Goal: Check status: Check status

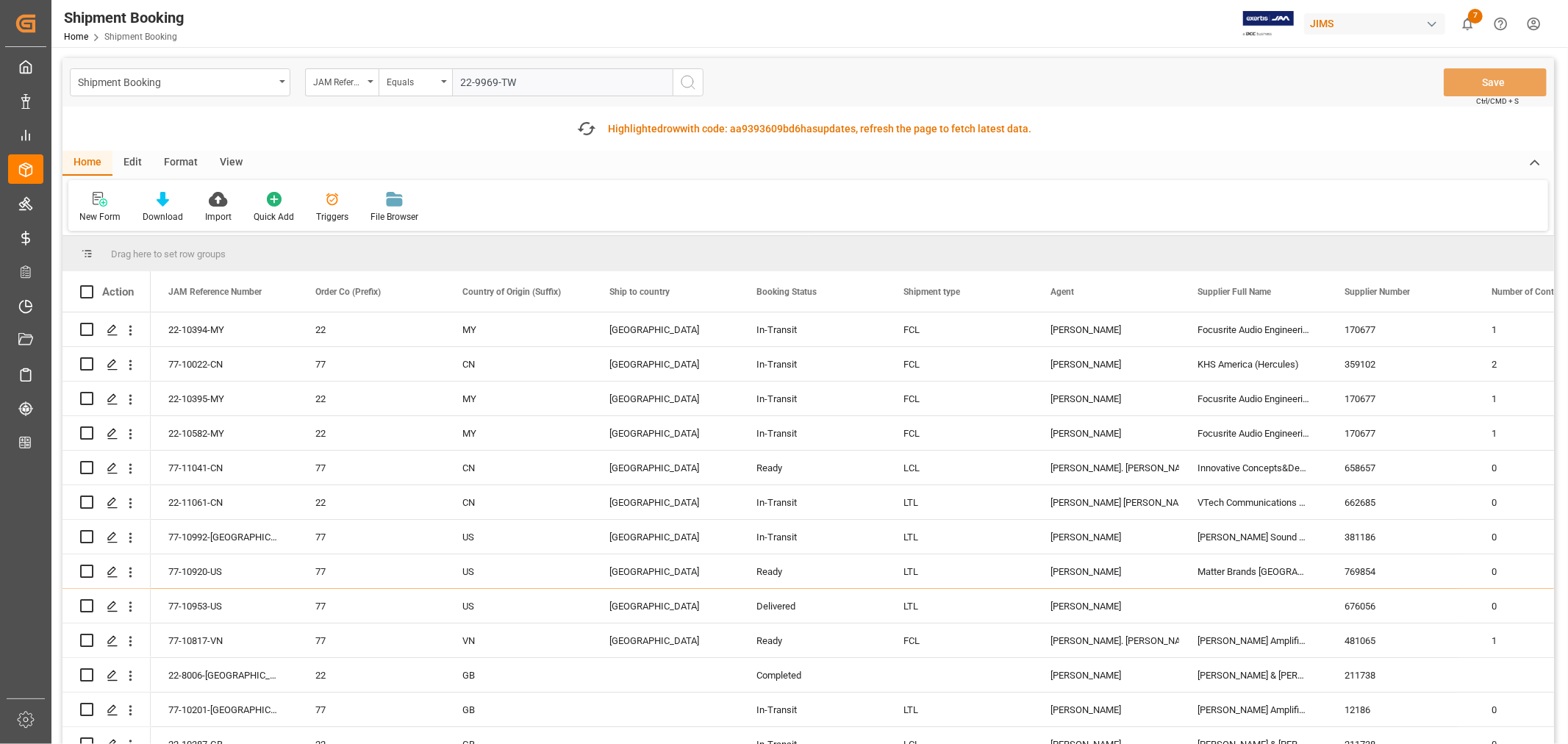
type input "22-9969-TW"
click at [682, 84] on circle "search button" at bounding box center [687, 81] width 12 height 12
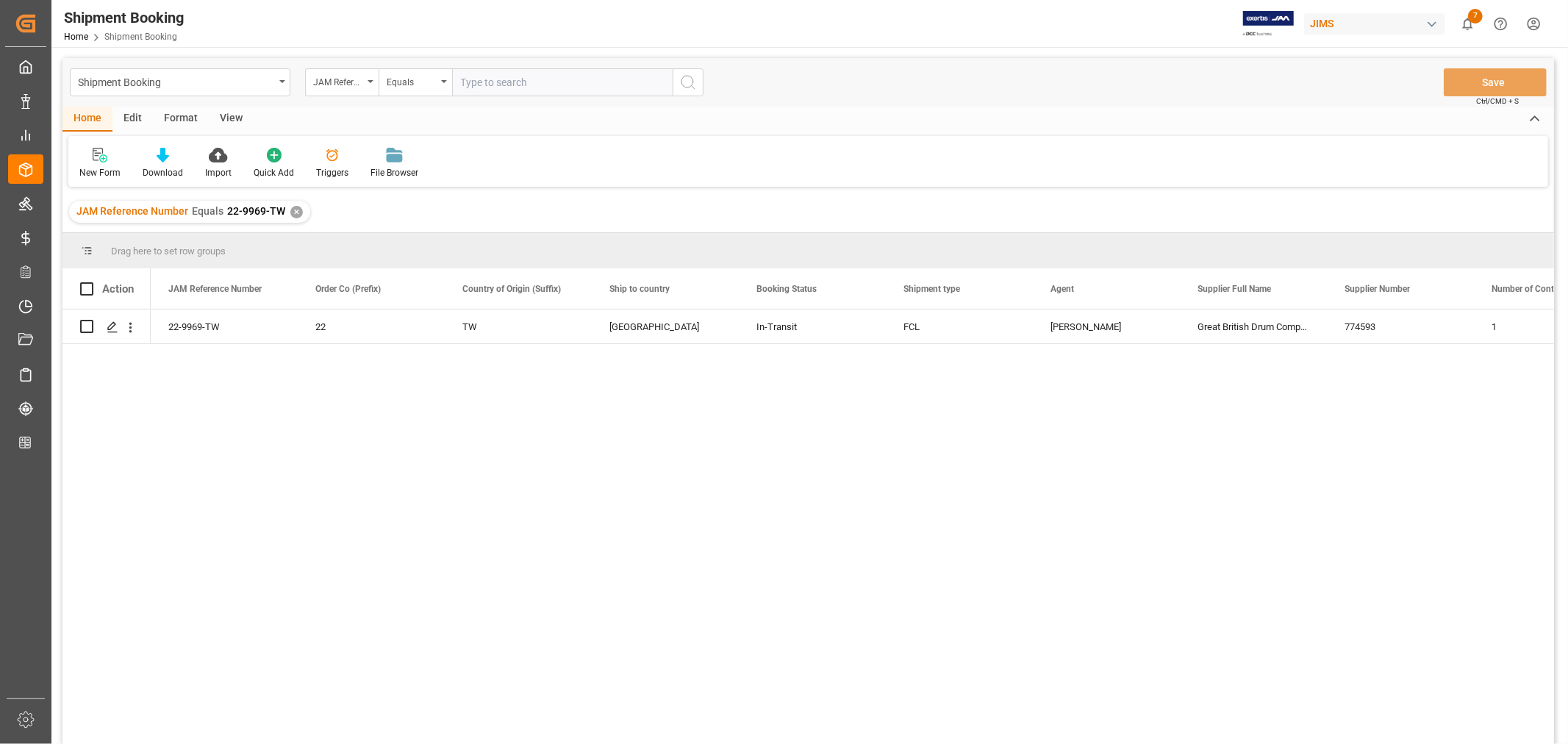
click at [295, 207] on div "✕" at bounding box center [296, 212] width 13 height 13
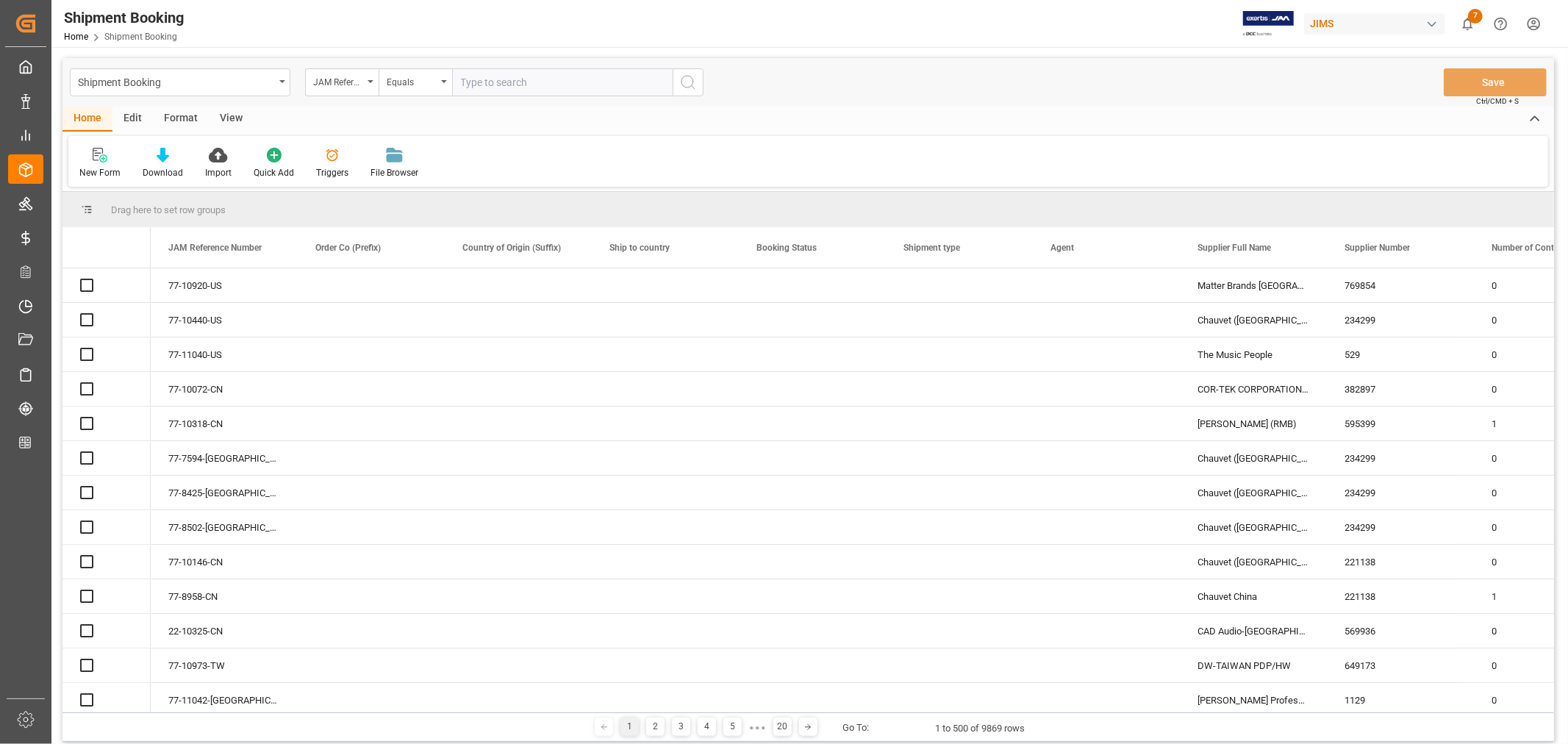
click at [475, 84] on input "text" at bounding box center [562, 82] width 221 height 28
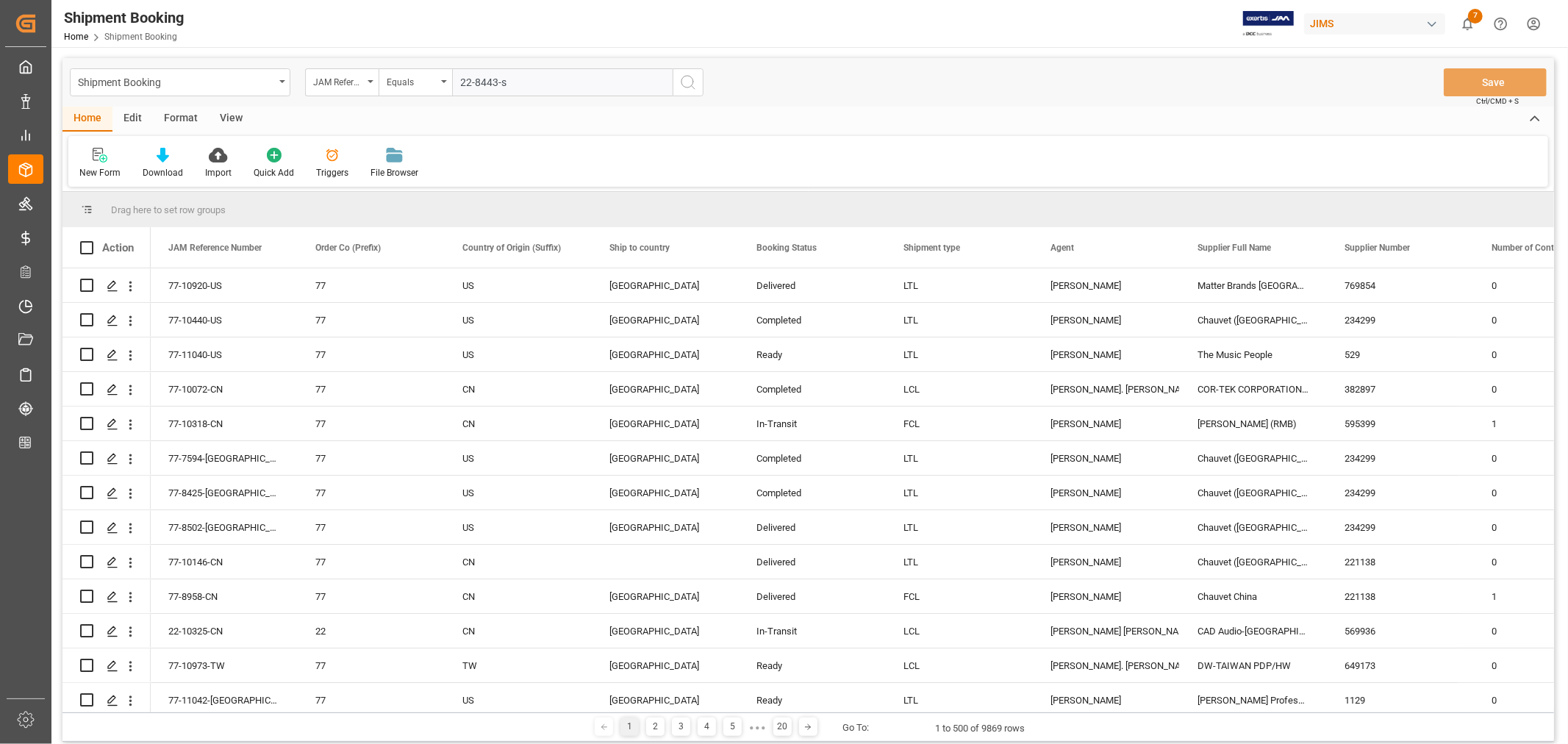
type input "22-8443-se"
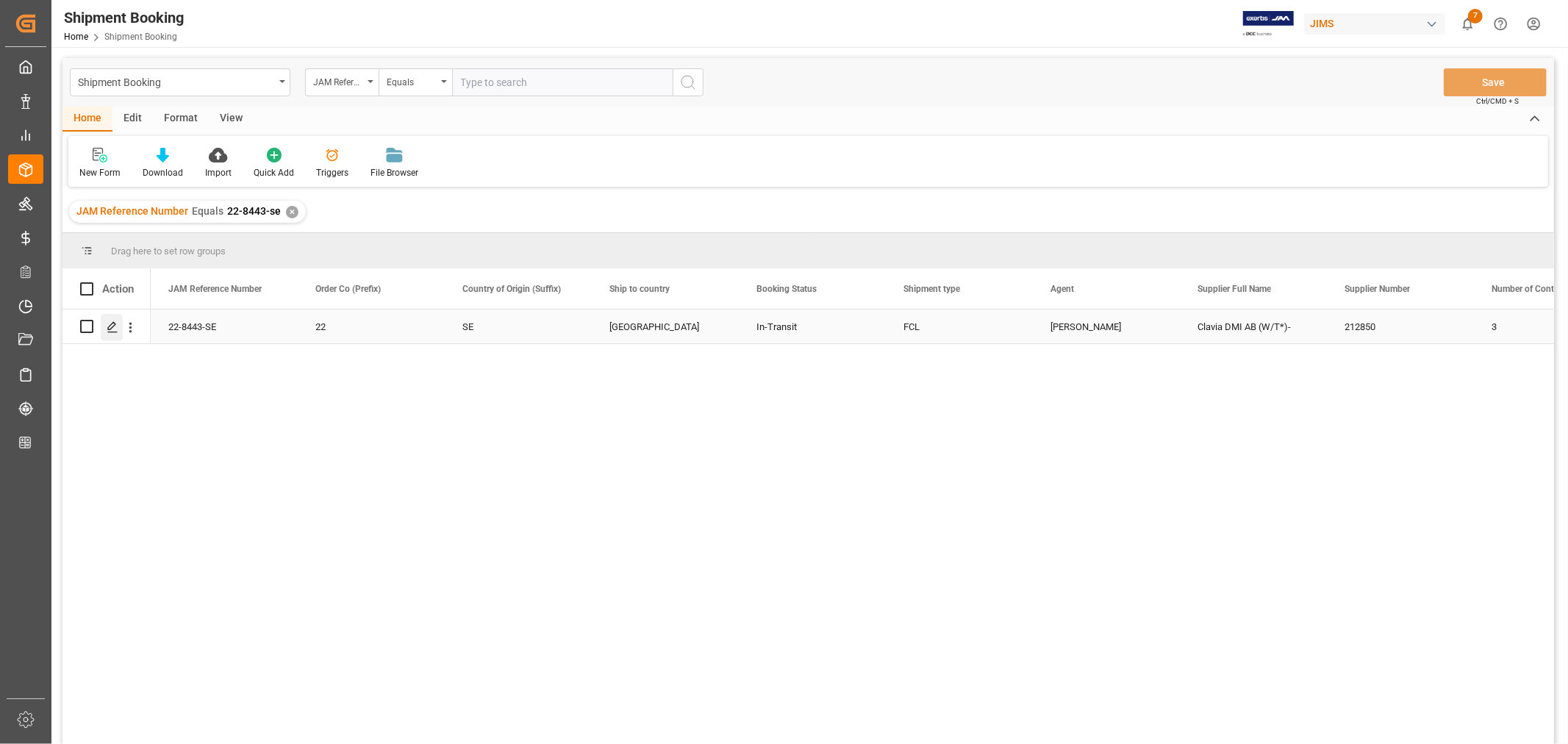
click at [116, 329] on icon "Press SPACE to select this row." at bounding box center [112, 327] width 12 height 12
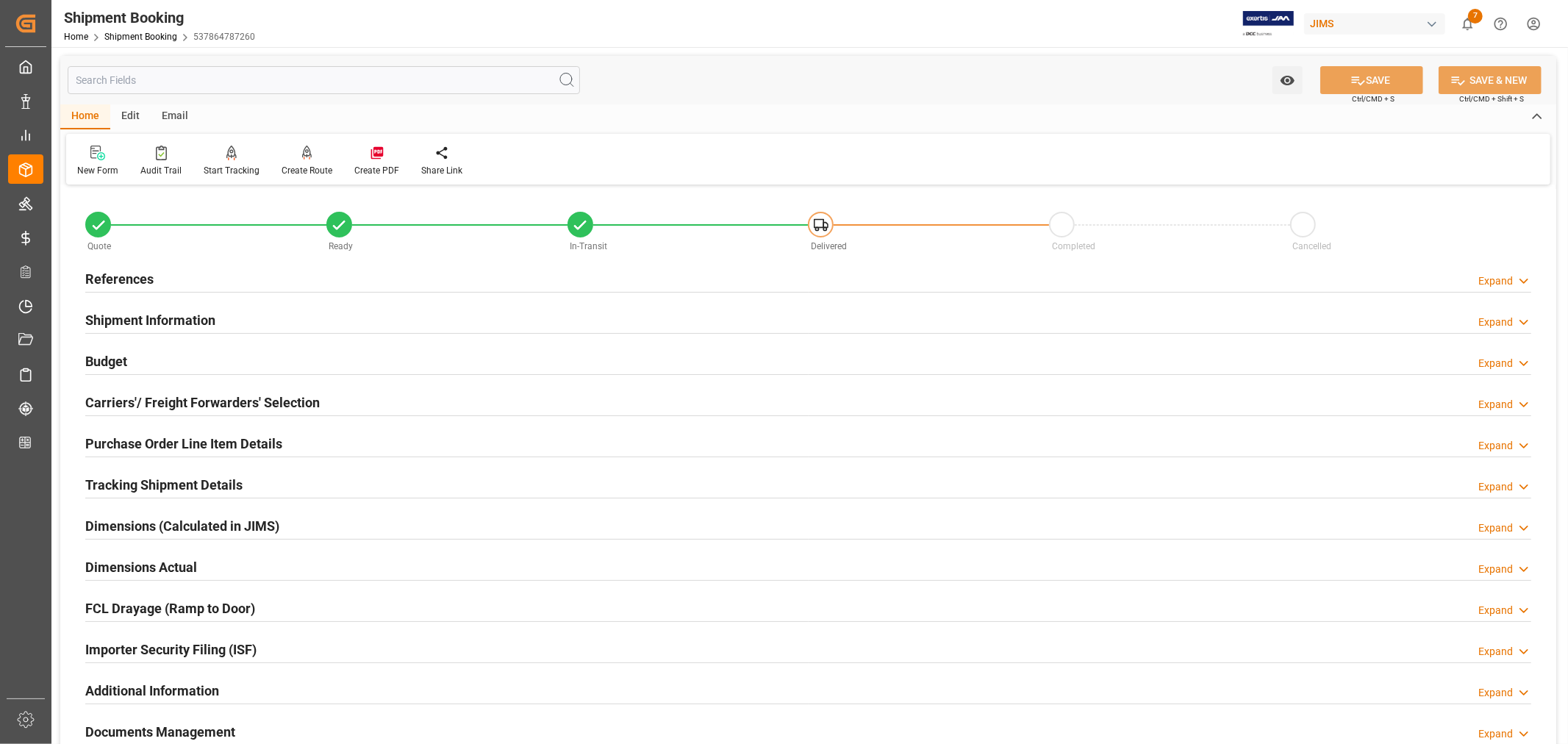
click at [130, 479] on h2 "Tracking Shipment Details" at bounding box center [164, 485] width 158 height 20
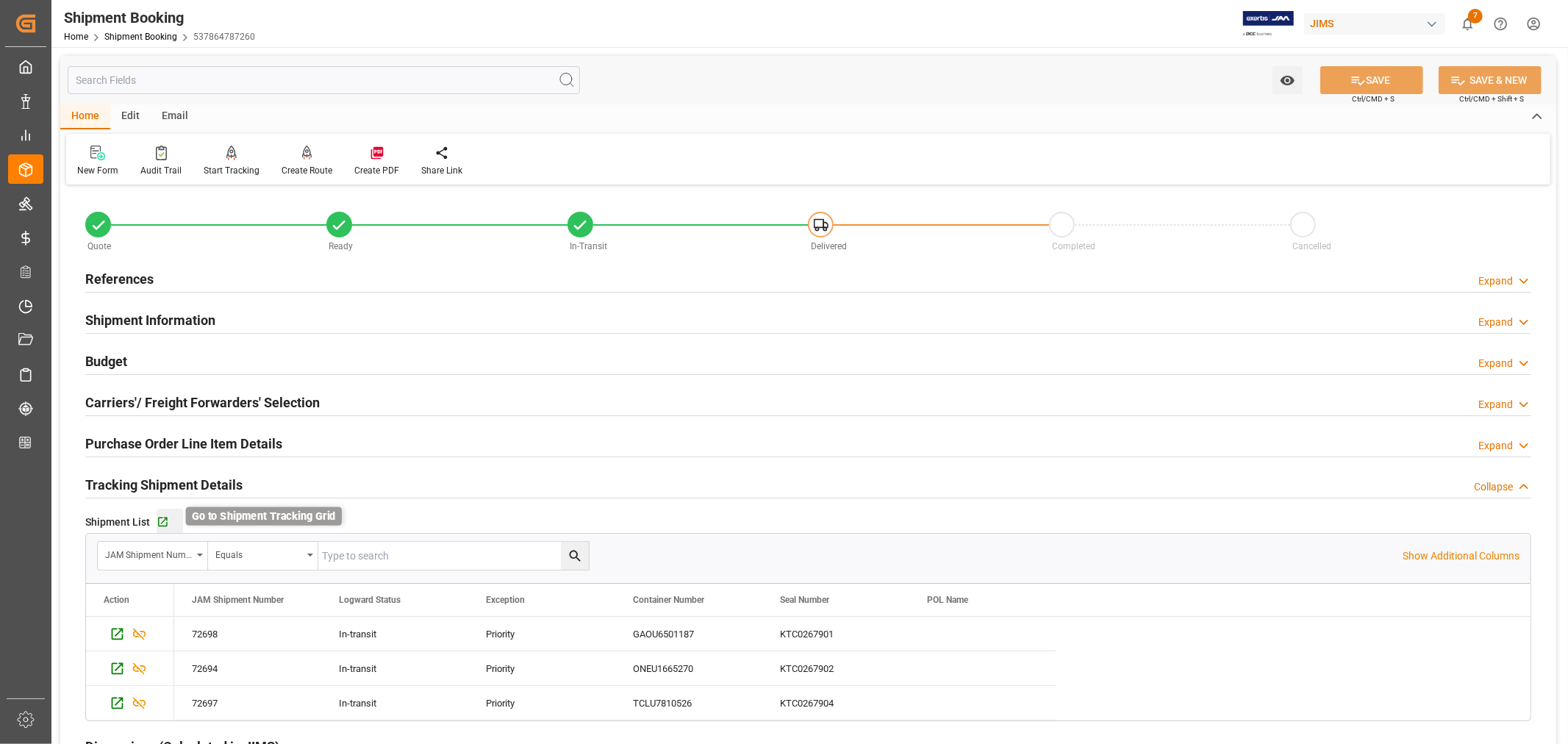
click at [166, 521] on icon "button" at bounding box center [163, 521] width 13 height 13
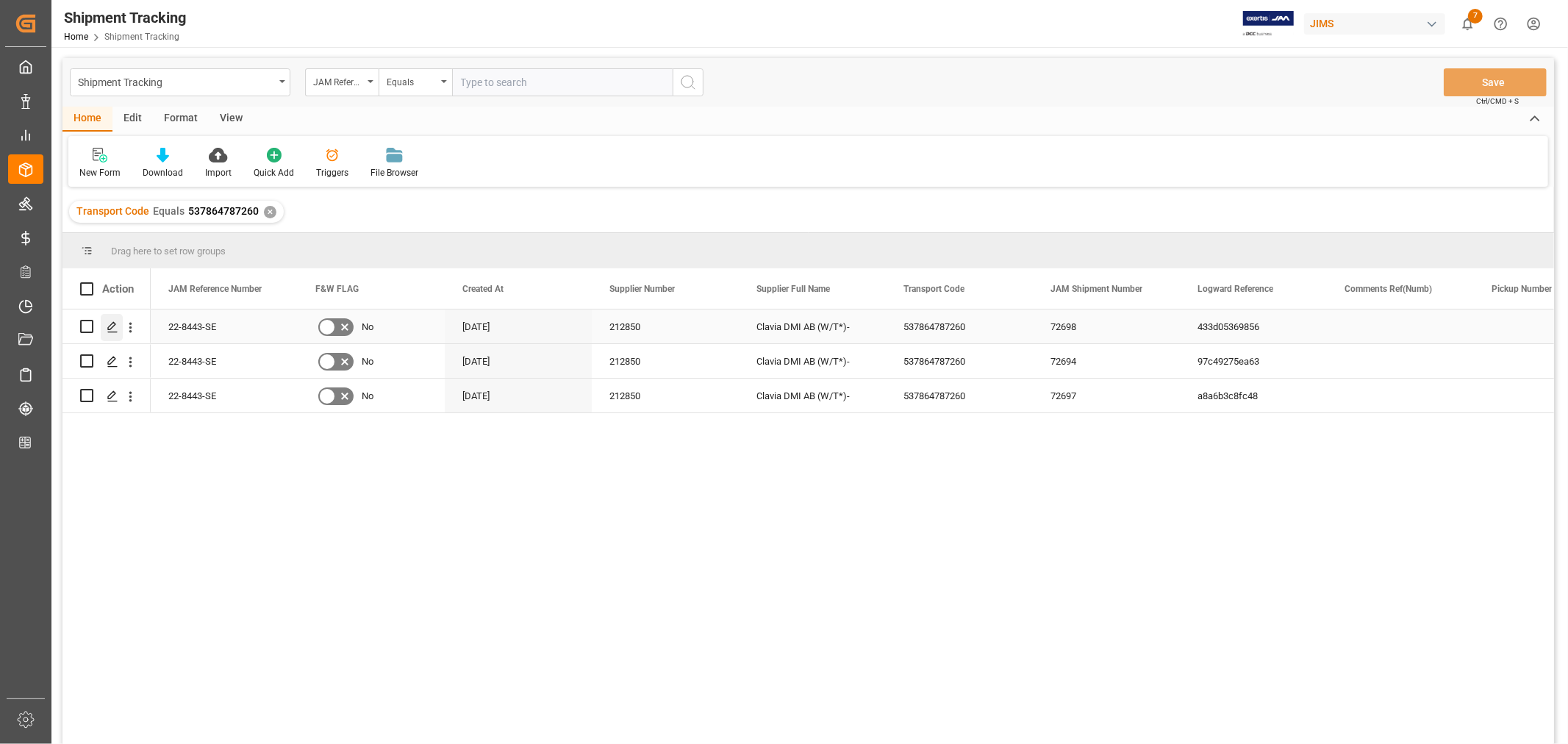
click at [113, 326] on icon "Press SPACE to select this row." at bounding box center [112, 327] width 12 height 12
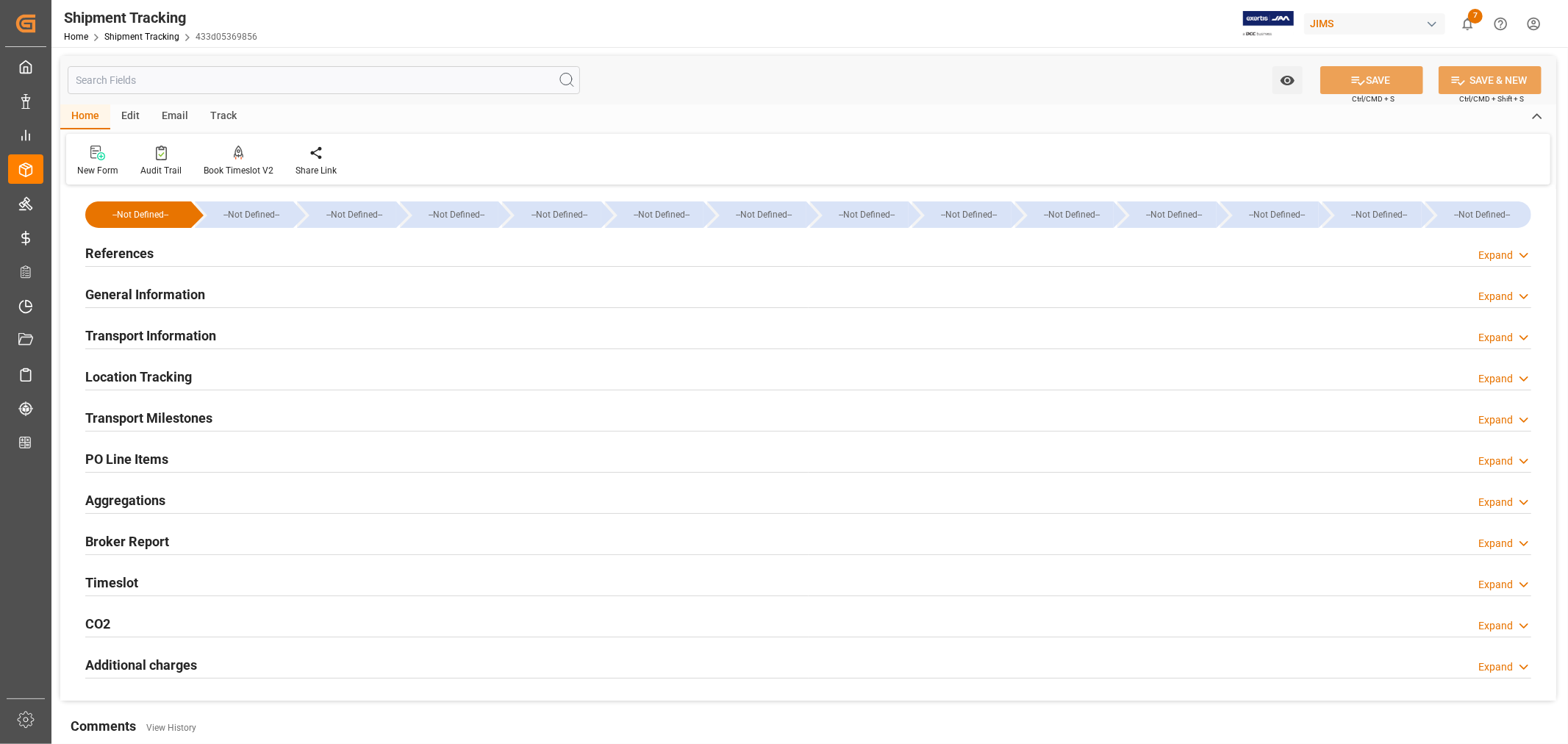
type input "[DATE] 00:00"
type input "08-08-2025 00:00"
type input "08-08-2025"
type input "08-13-2025 00:00"
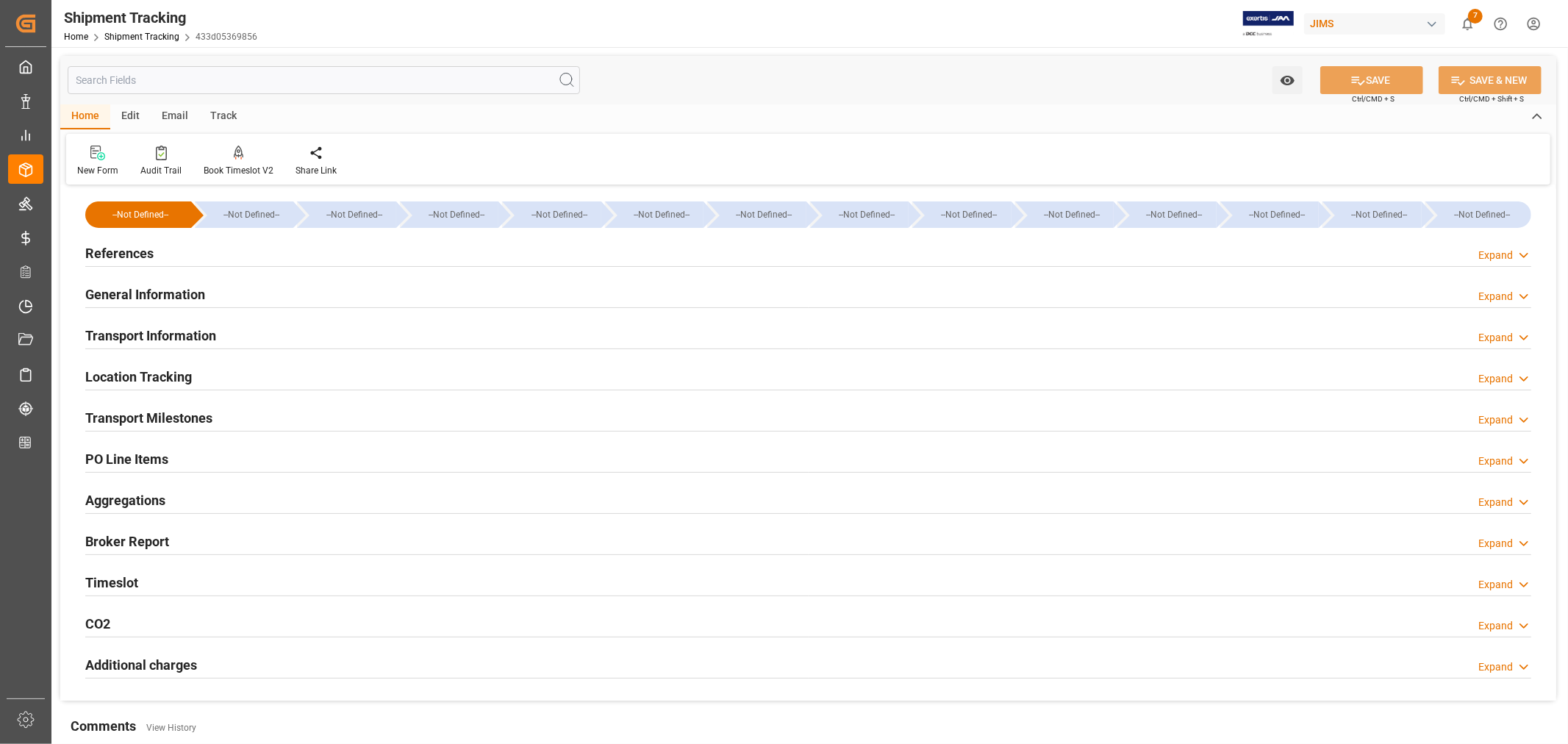
type input "09-09-2025"
type input "09-24-2025 00:00"
click at [174, 412] on h2 "Transport Milestones" at bounding box center [148, 418] width 127 height 20
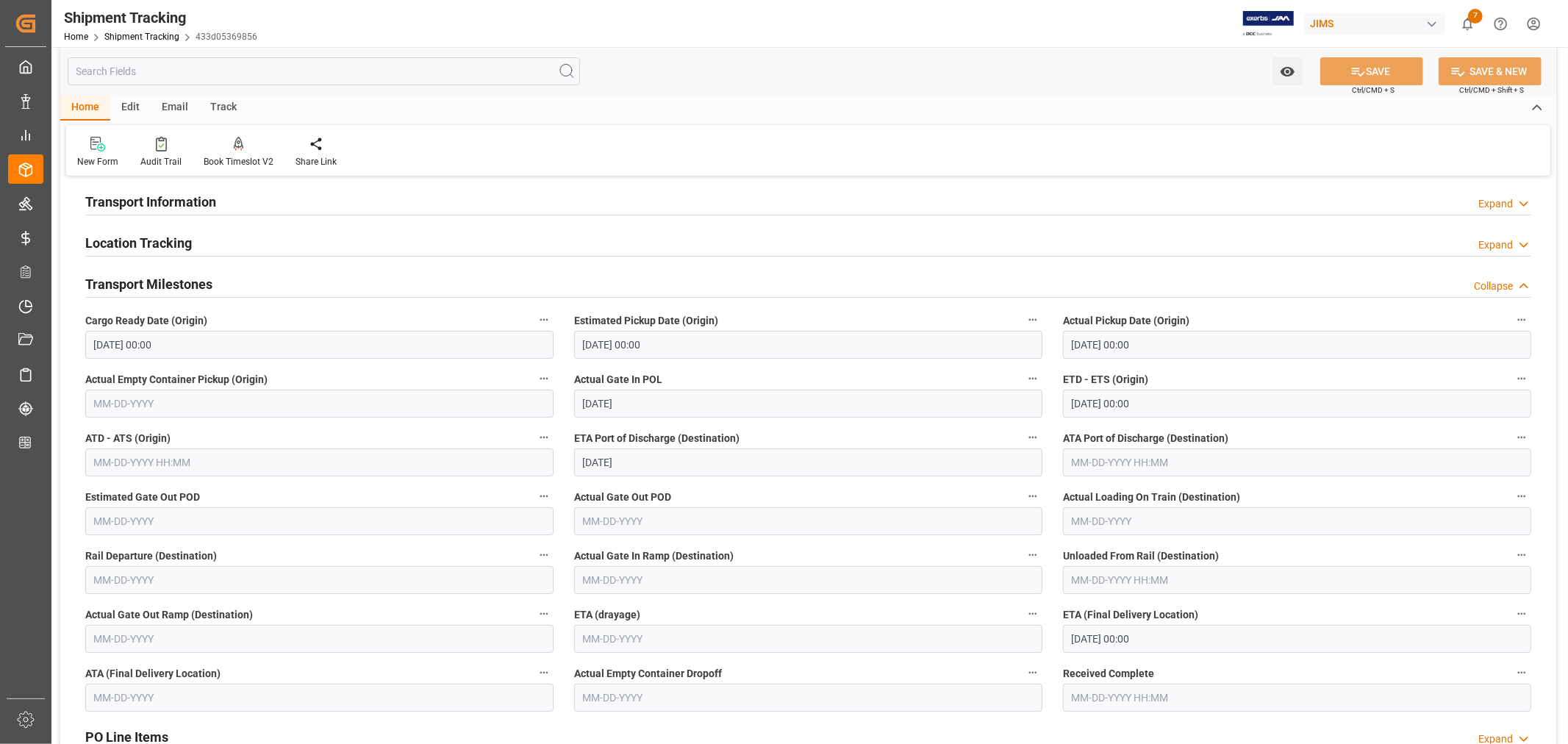
scroll to position [164, 0]
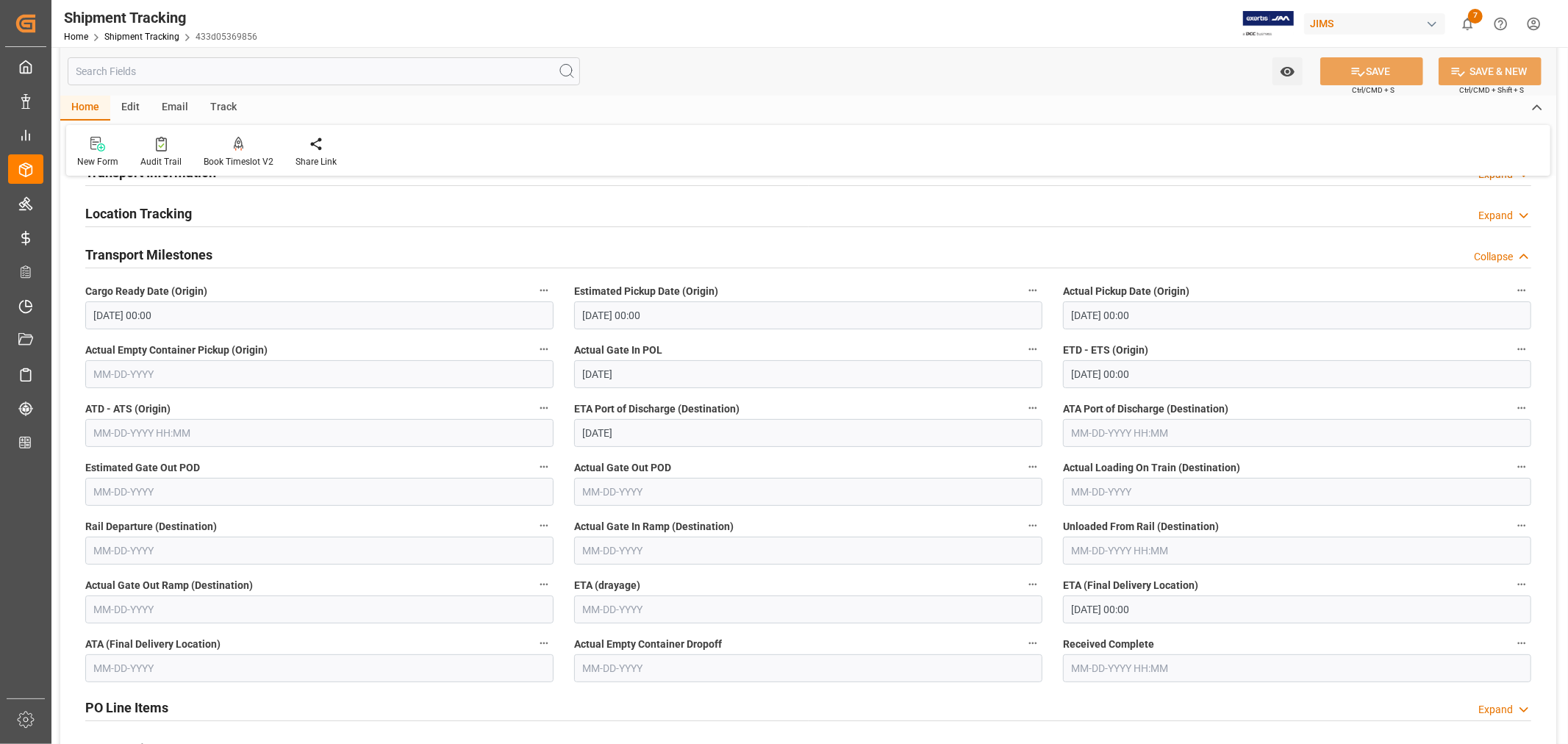
click at [645, 435] on input "09-09-2025" at bounding box center [808, 432] width 468 height 28
click at [596, 578] on span "15" at bounding box center [593, 579] width 10 height 11
type input "09-15-2025"
click at [1380, 74] on button "SAVE" at bounding box center [1372, 71] width 103 height 28
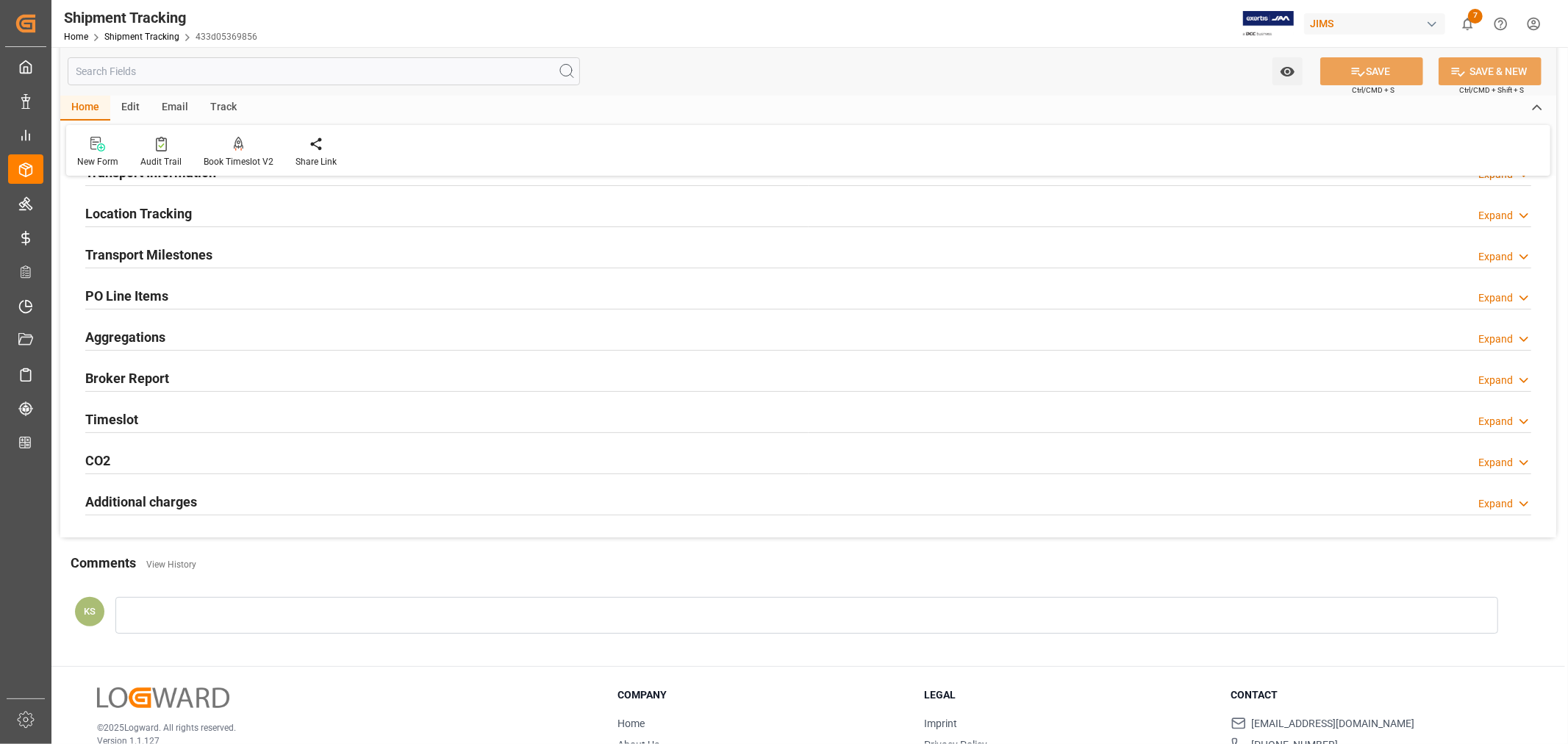
click at [346, 253] on div "Transport Milestones Expand" at bounding box center [808, 253] width 1446 height 28
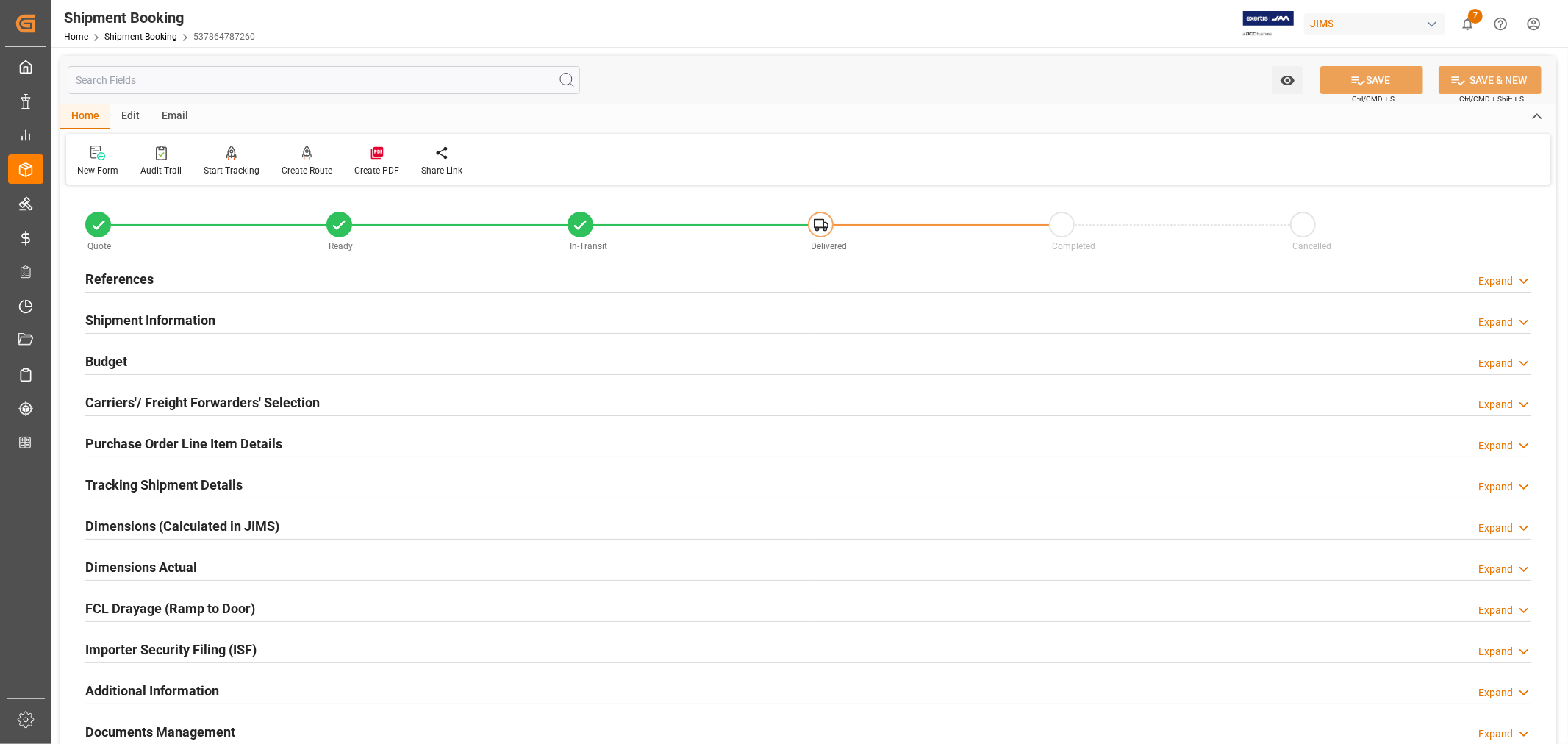
click at [140, 481] on h2 "Tracking Shipment Details" at bounding box center [164, 485] width 158 height 20
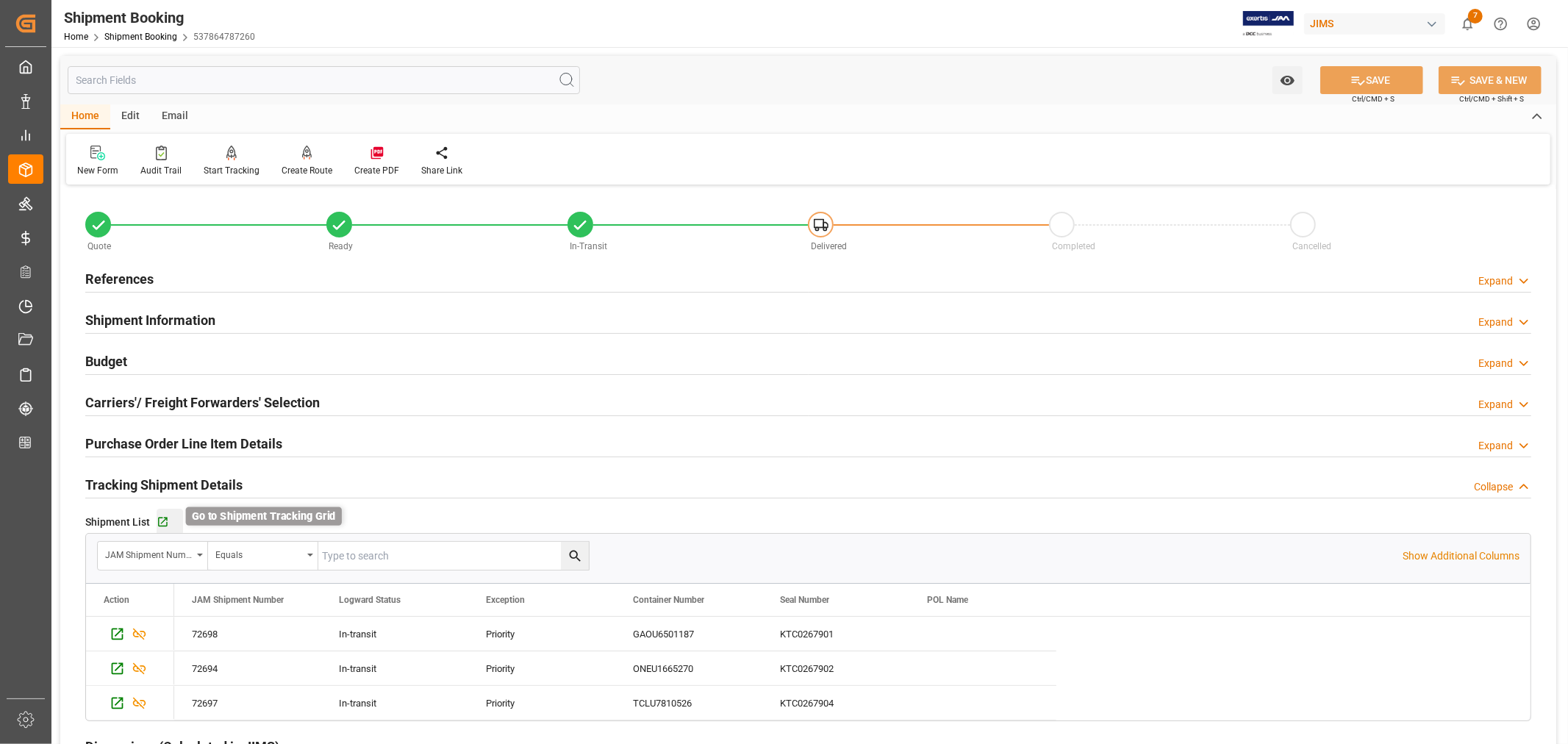
click at [160, 522] on icon "button" at bounding box center [163, 521] width 13 height 13
click at [151, 40] on link "Shipment Booking" at bounding box center [140, 37] width 73 height 11
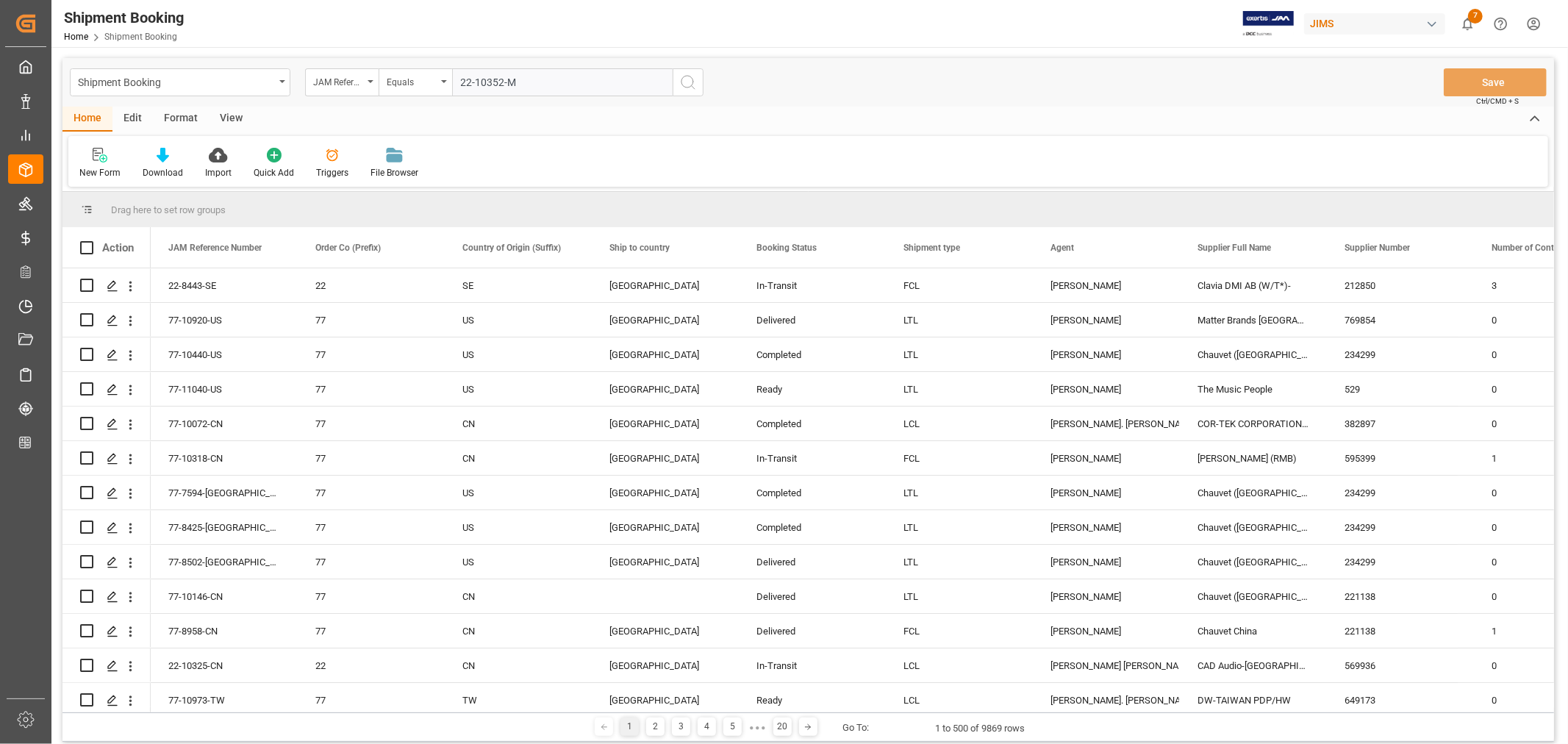
type input "22-10352-MY"
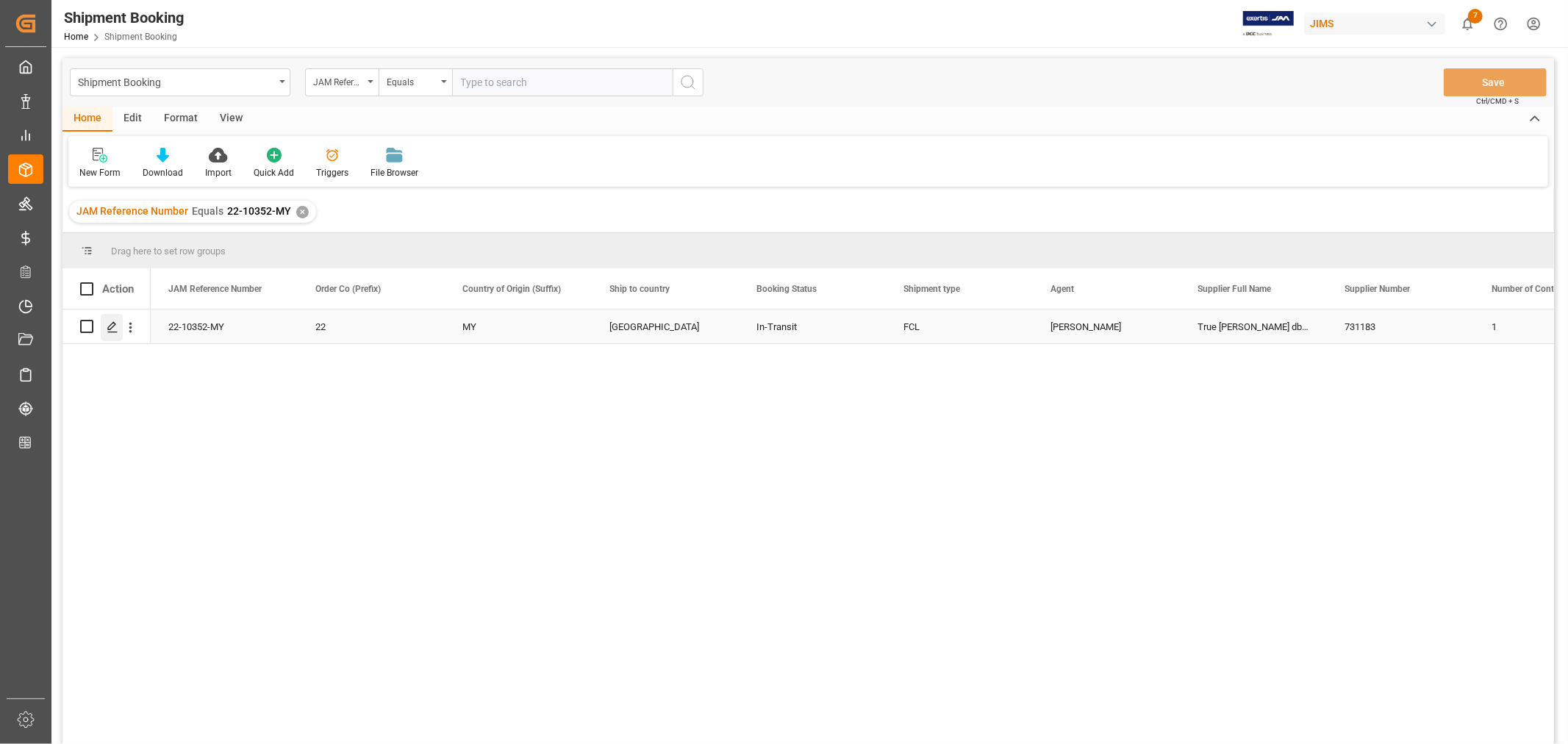
click at [114, 323] on icon "Press SPACE to select this row." at bounding box center [112, 327] width 12 height 12
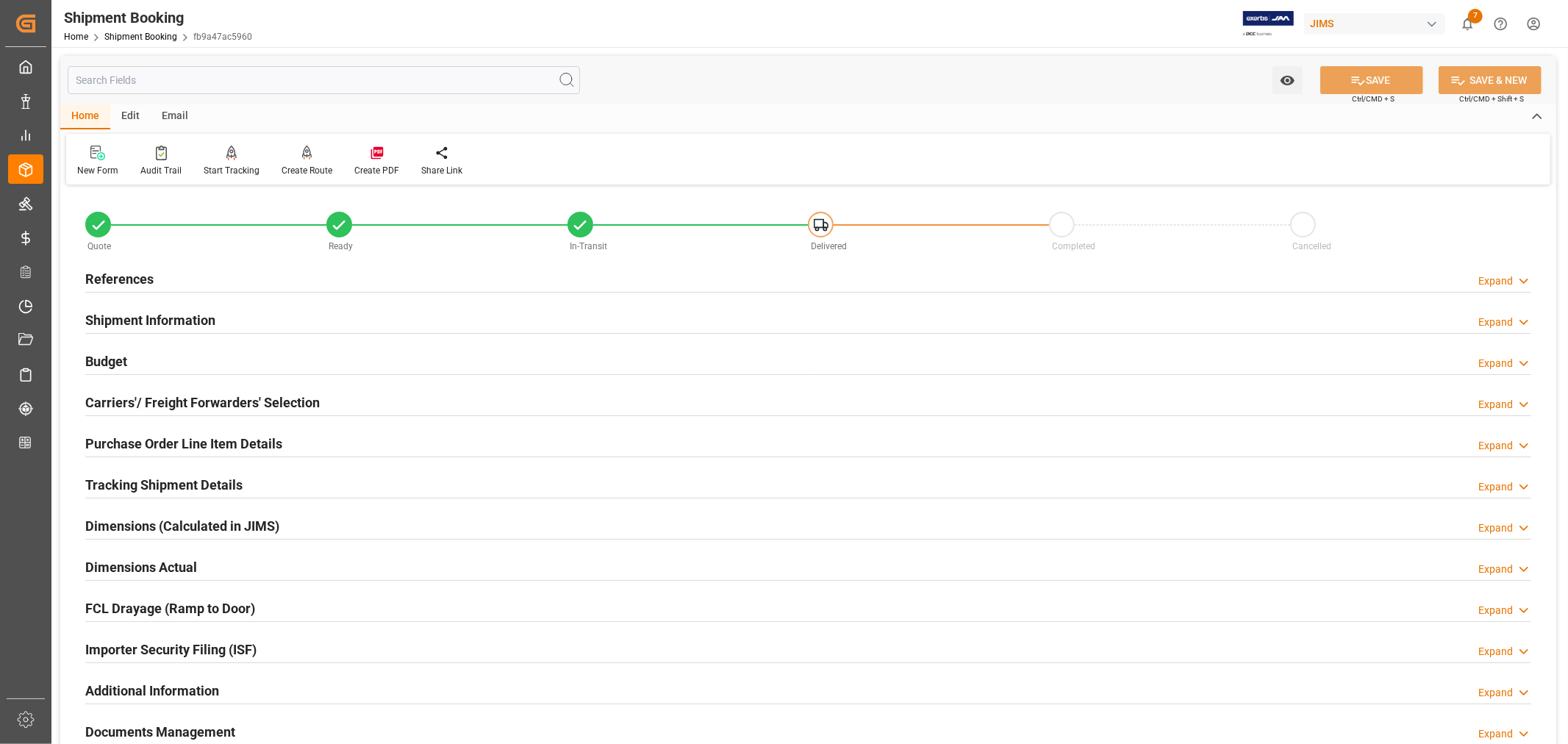
click at [148, 270] on h2 "References" at bounding box center [119, 279] width 69 height 20
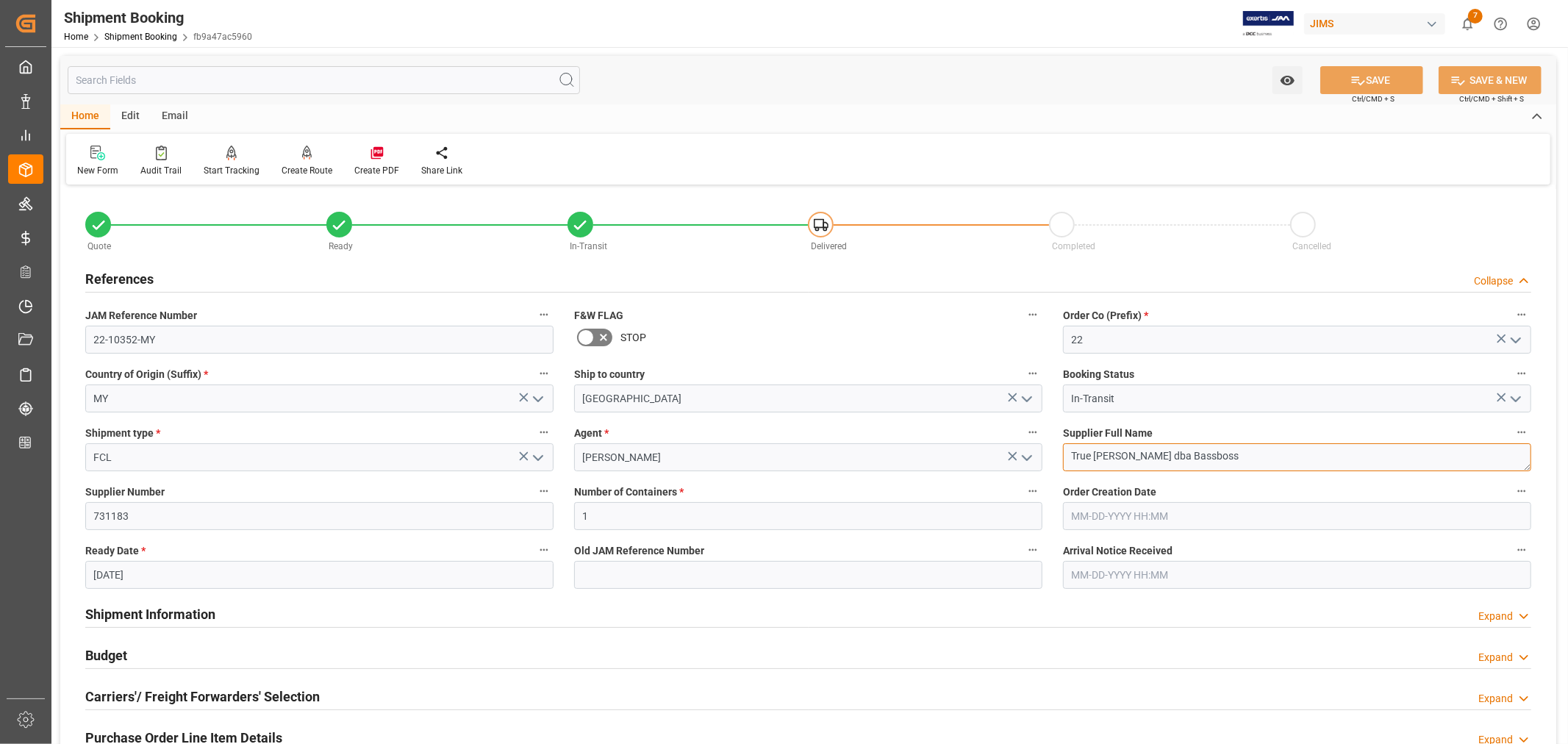
drag, startPoint x: 1252, startPoint y: 454, endPoint x: 1071, endPoint y: 451, distance: 181.0
click at [1071, 451] on textarea "True [PERSON_NAME] dba Bassboss" at bounding box center [1297, 457] width 468 height 28
drag, startPoint x: 655, startPoint y: 456, endPoint x: 566, endPoint y: 457, distance: 89.0
click at [566, 457] on div "[PERSON_NAME]" at bounding box center [808, 457] width 491 height 28
click at [137, 275] on h2 "References" at bounding box center [119, 279] width 69 height 20
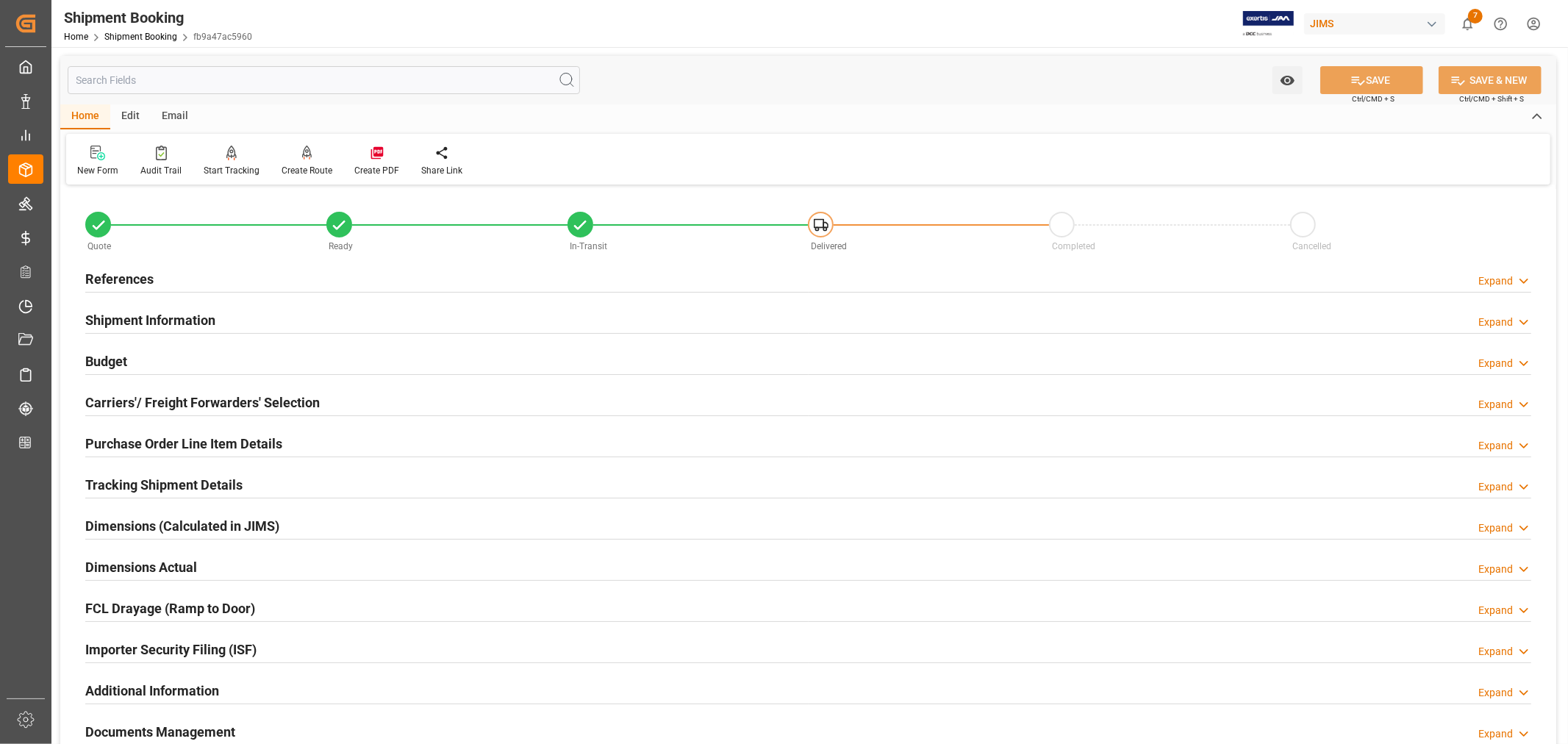
click at [189, 320] on h2 "Shipment Information" at bounding box center [150, 320] width 130 height 20
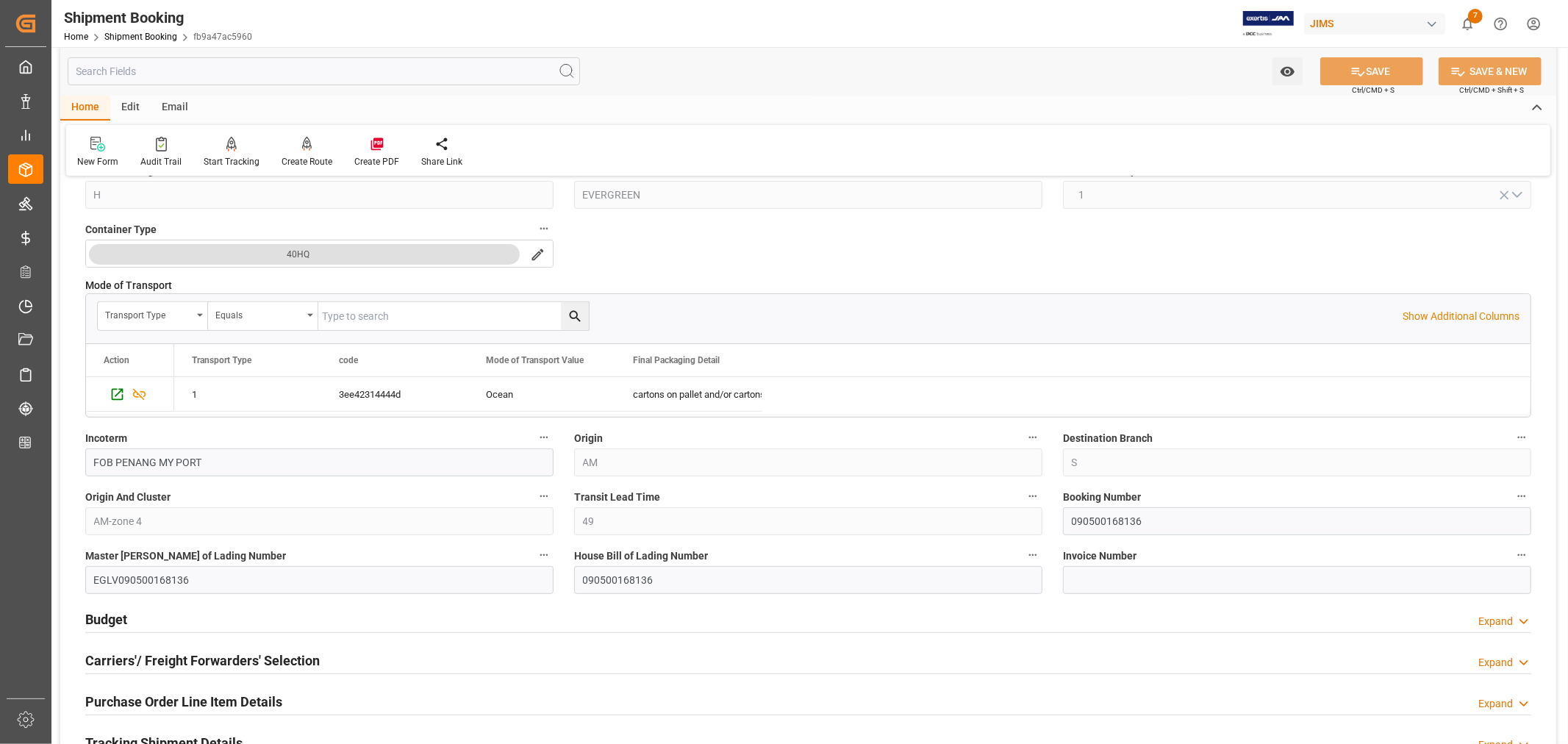
scroll to position [408, 0]
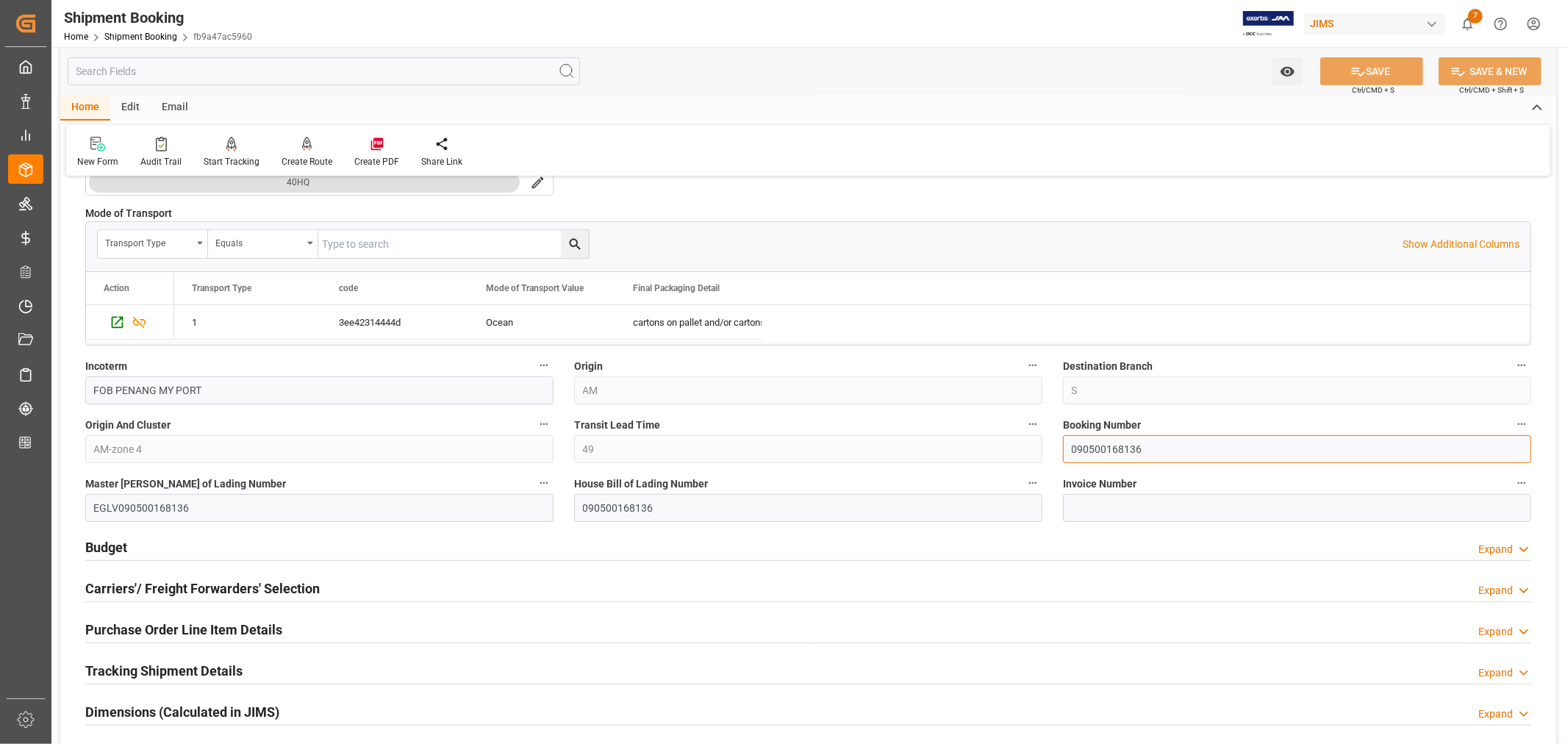
click at [1112, 450] on input "090500168136" at bounding box center [1297, 449] width 468 height 28
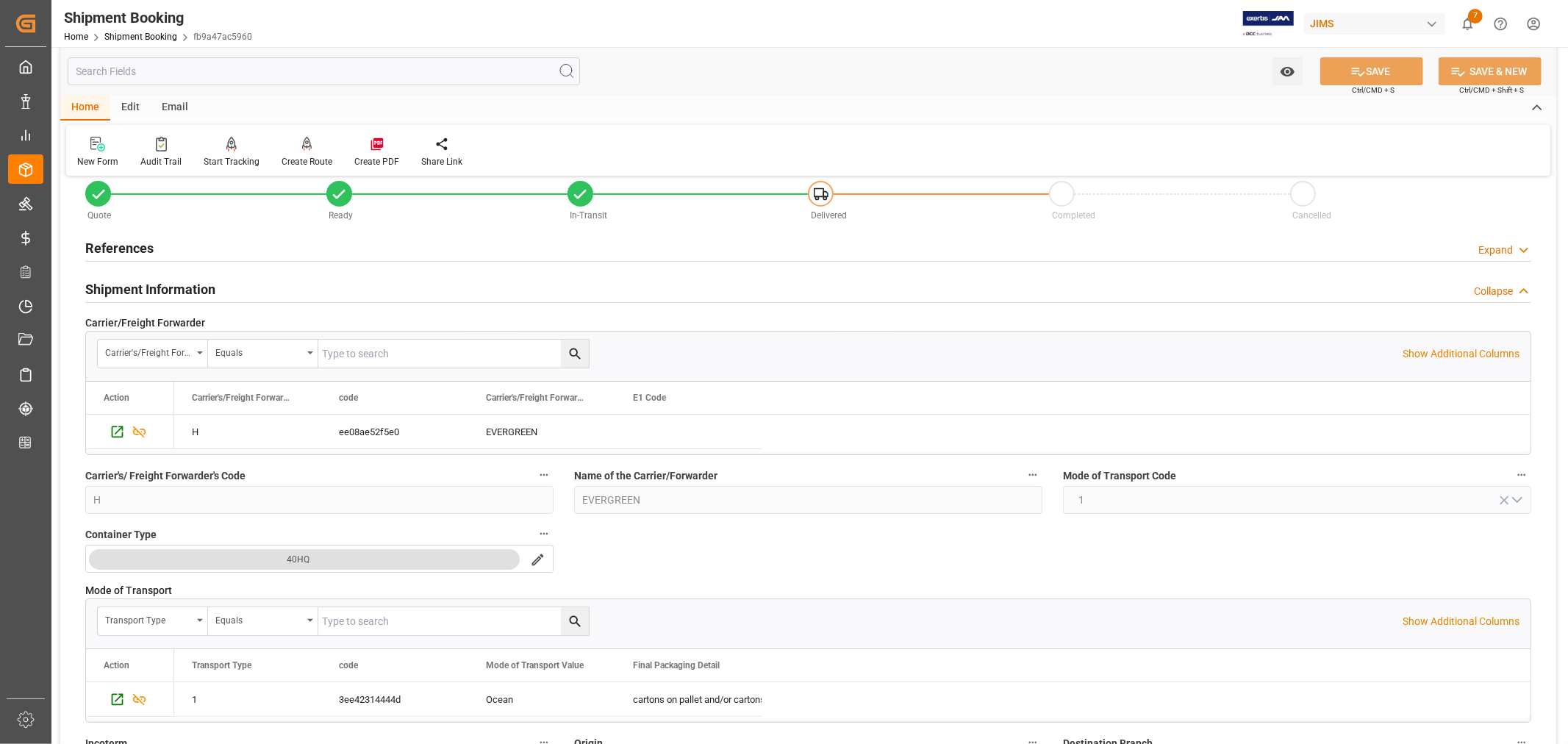
scroll to position [0, 0]
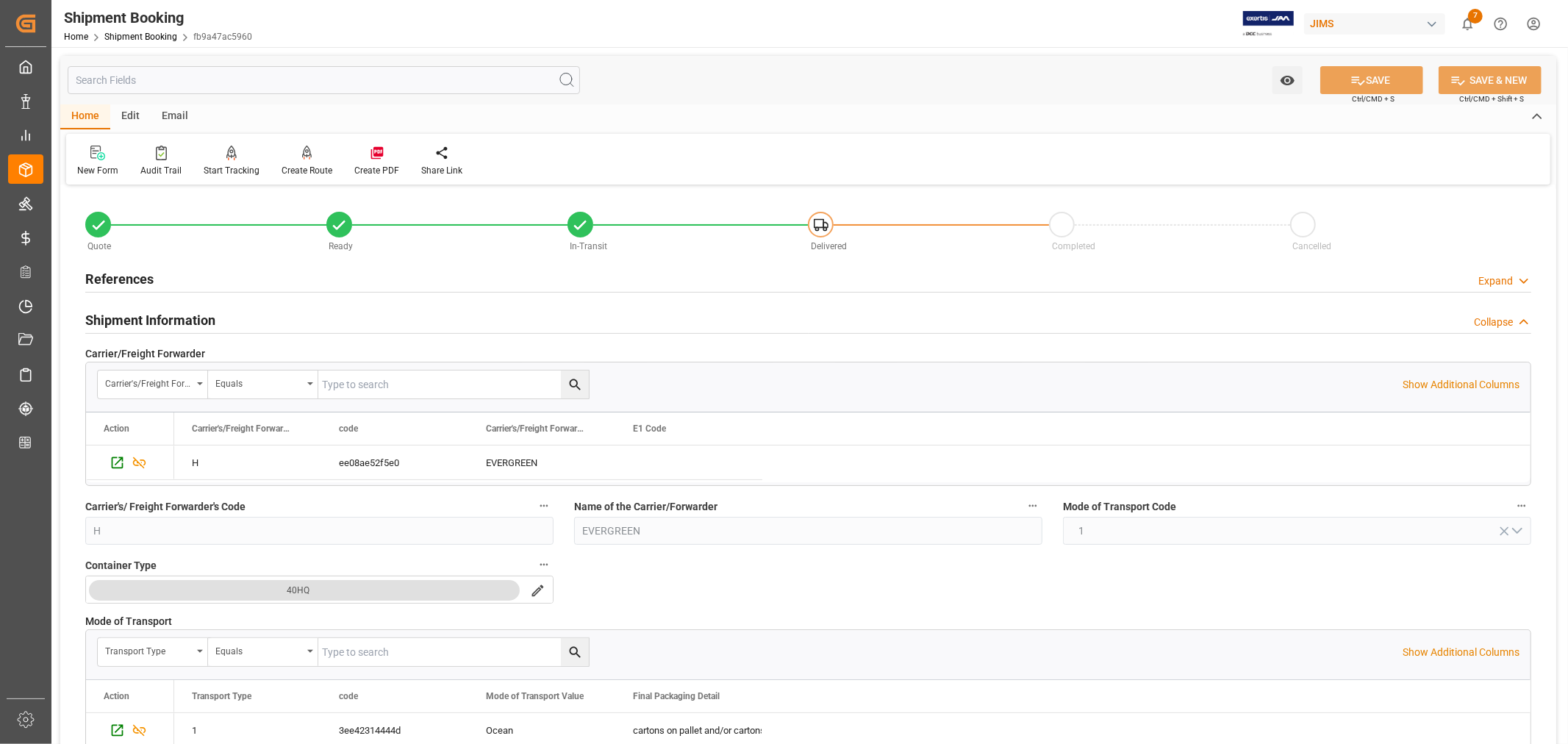
click at [185, 316] on h2 "Shipment Information" at bounding box center [150, 320] width 130 height 20
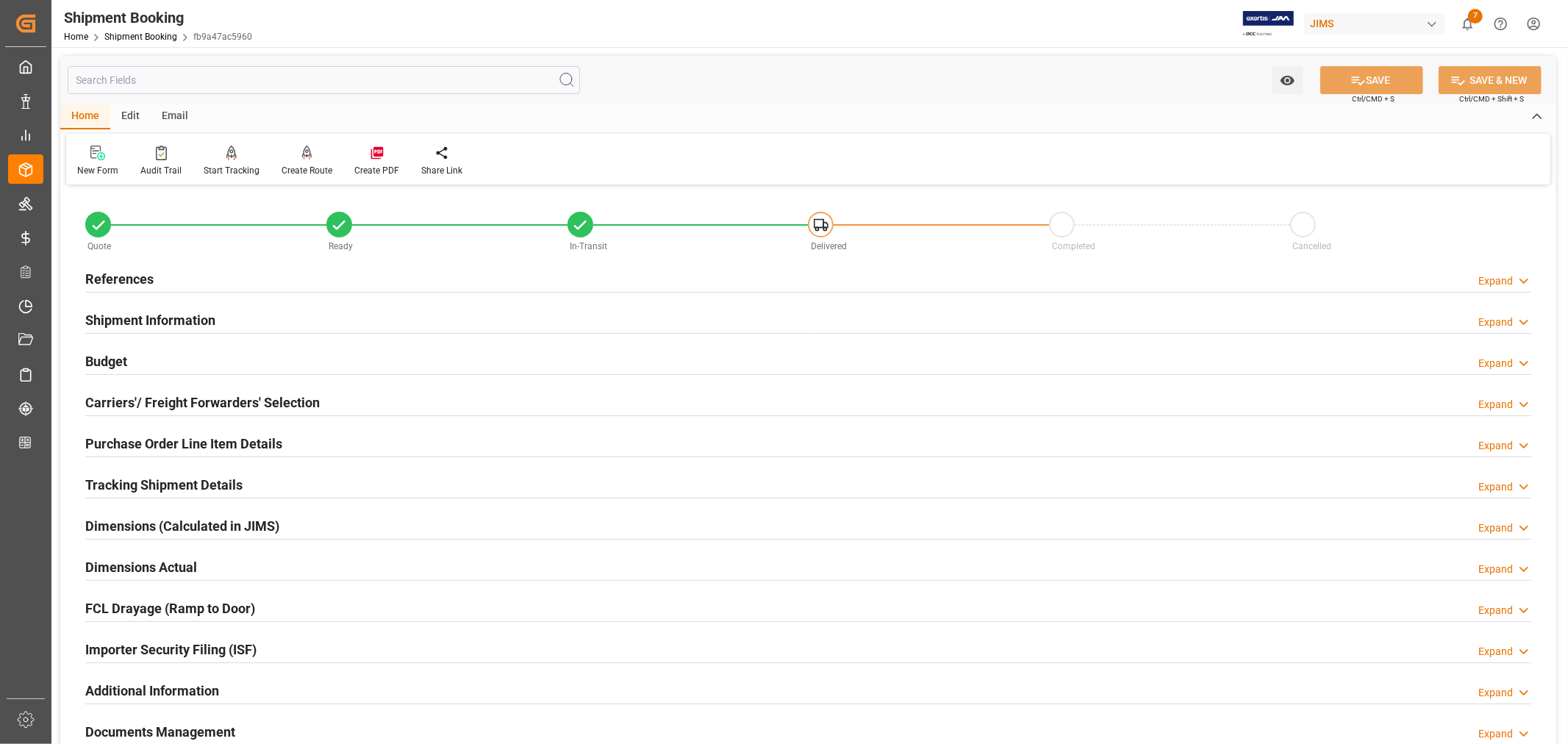
click at [157, 482] on h2 "Tracking Shipment Details" at bounding box center [164, 485] width 158 height 20
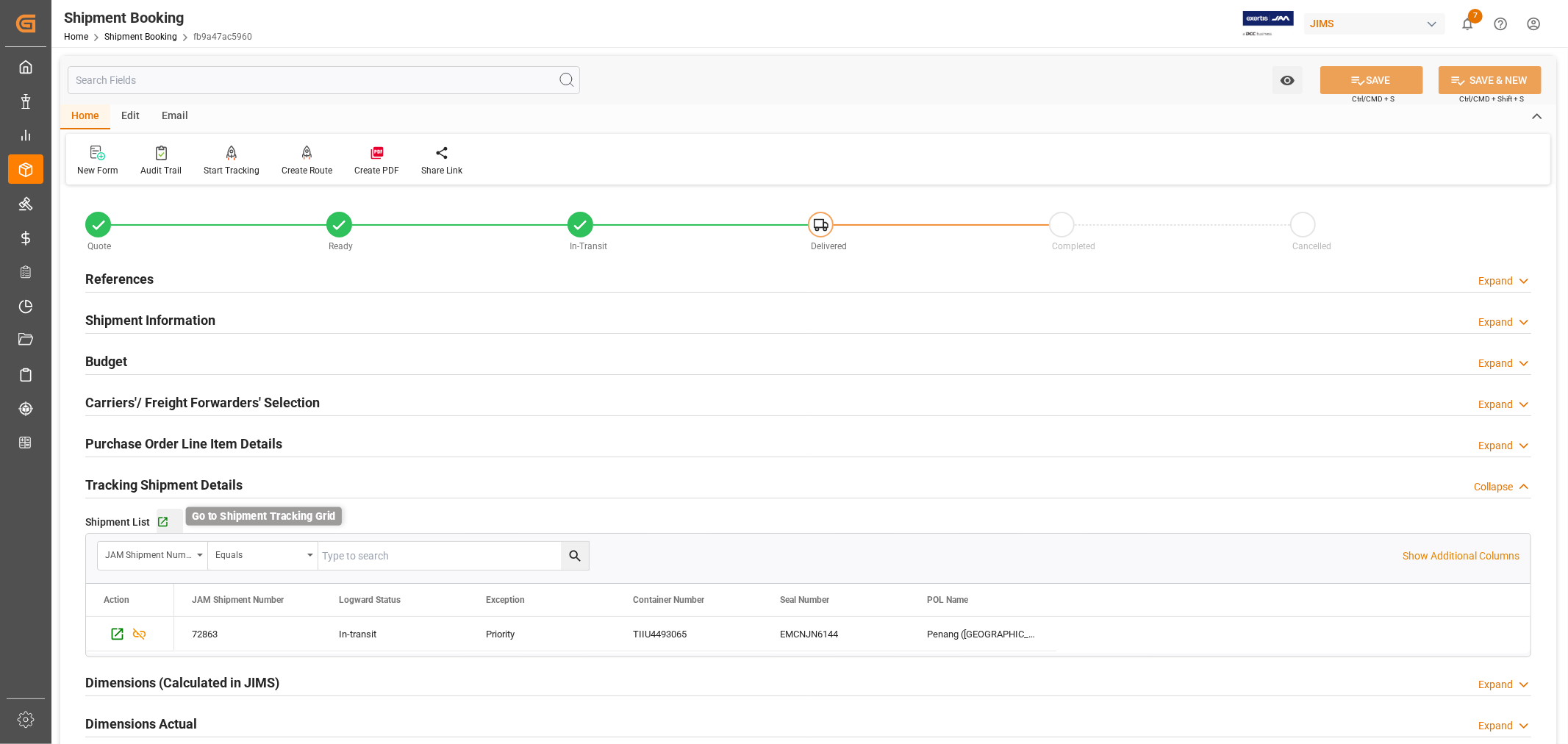
click at [164, 523] on icon "button" at bounding box center [163, 521] width 13 height 13
click at [121, 35] on link "Shipment Booking" at bounding box center [140, 37] width 73 height 11
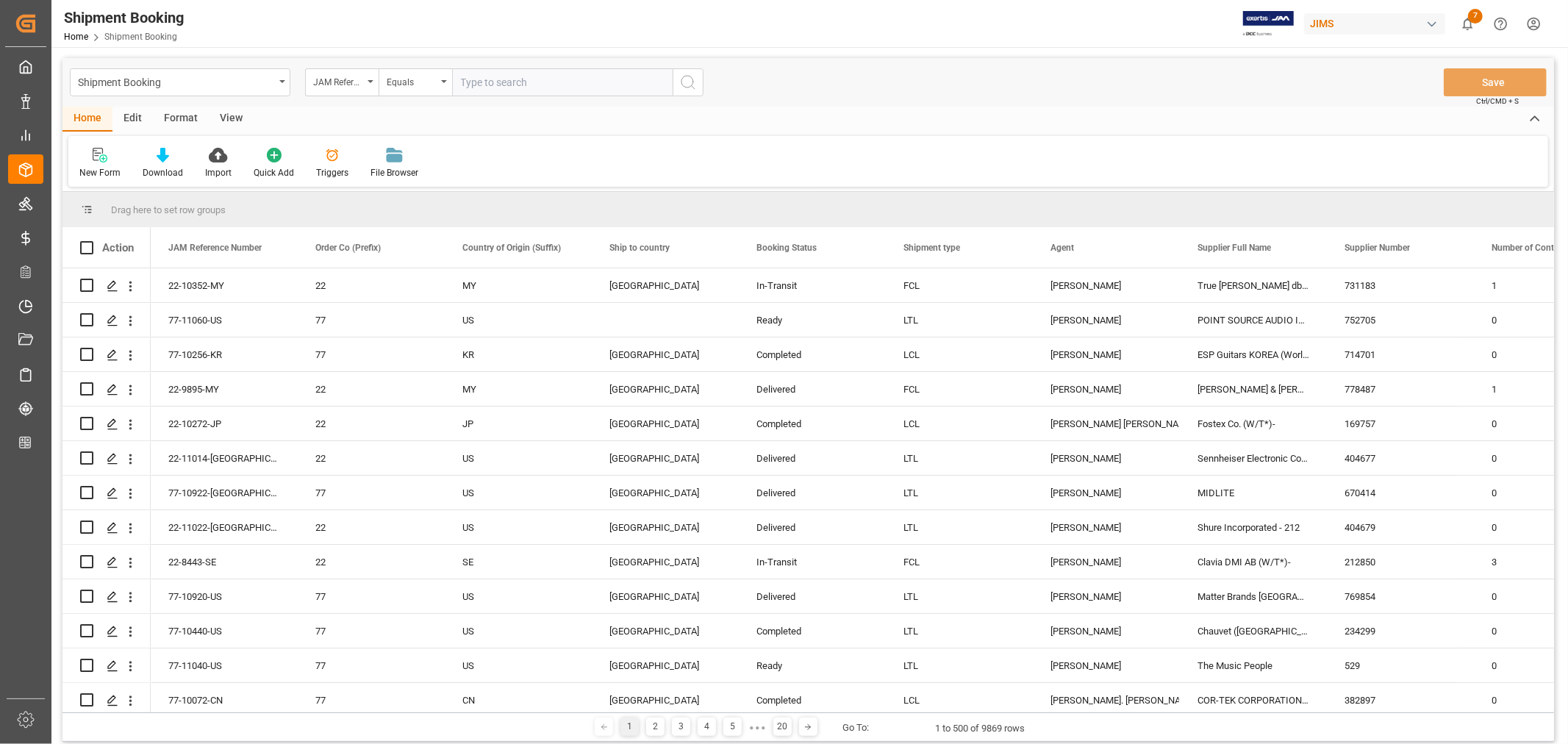
paste input "22-8443-SE"
type input "22-8443-SE"
click at [687, 82] on icon "search button" at bounding box center [688, 82] width 17 height 17
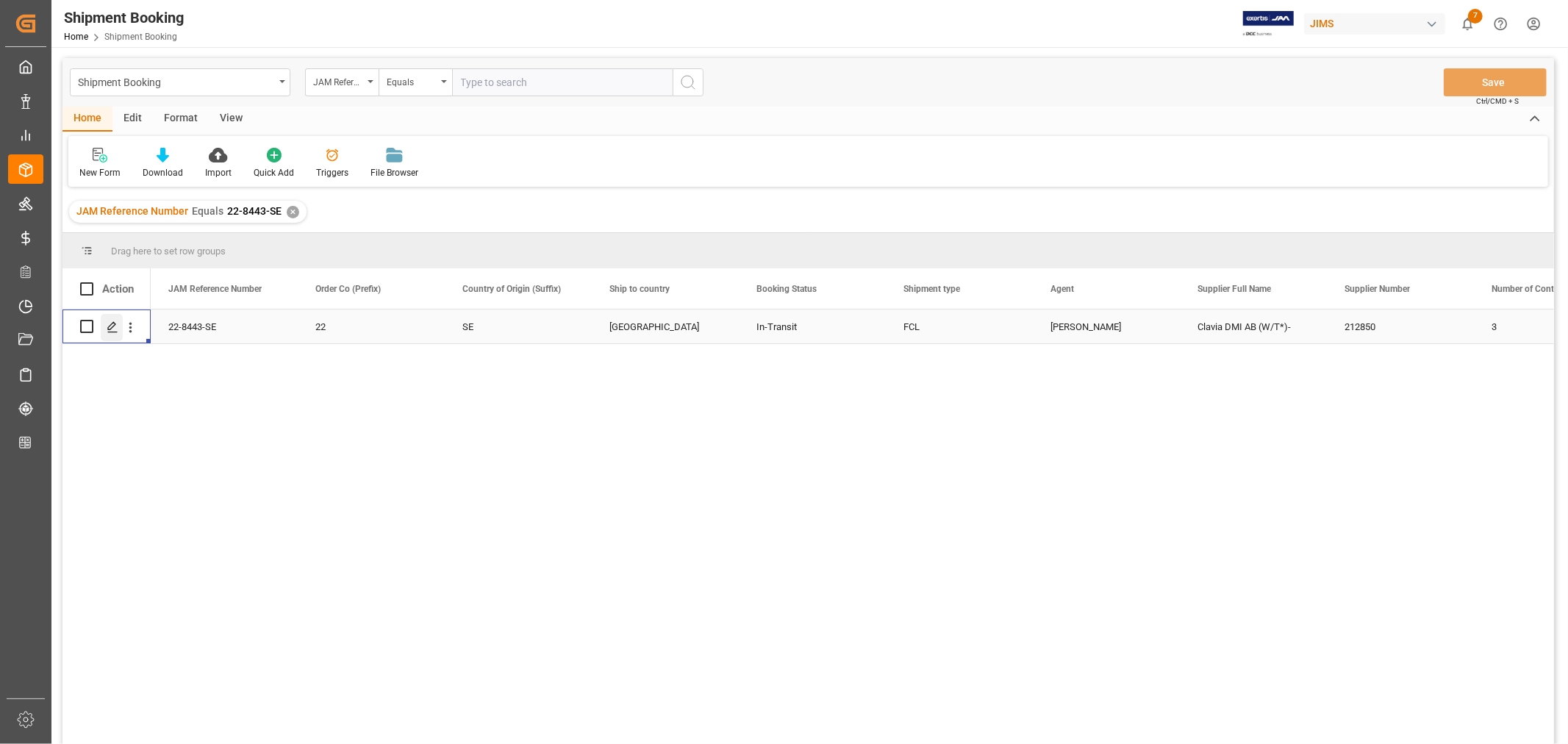
click at [114, 328] on icon "Press SPACE to select this row." at bounding box center [112, 327] width 12 height 12
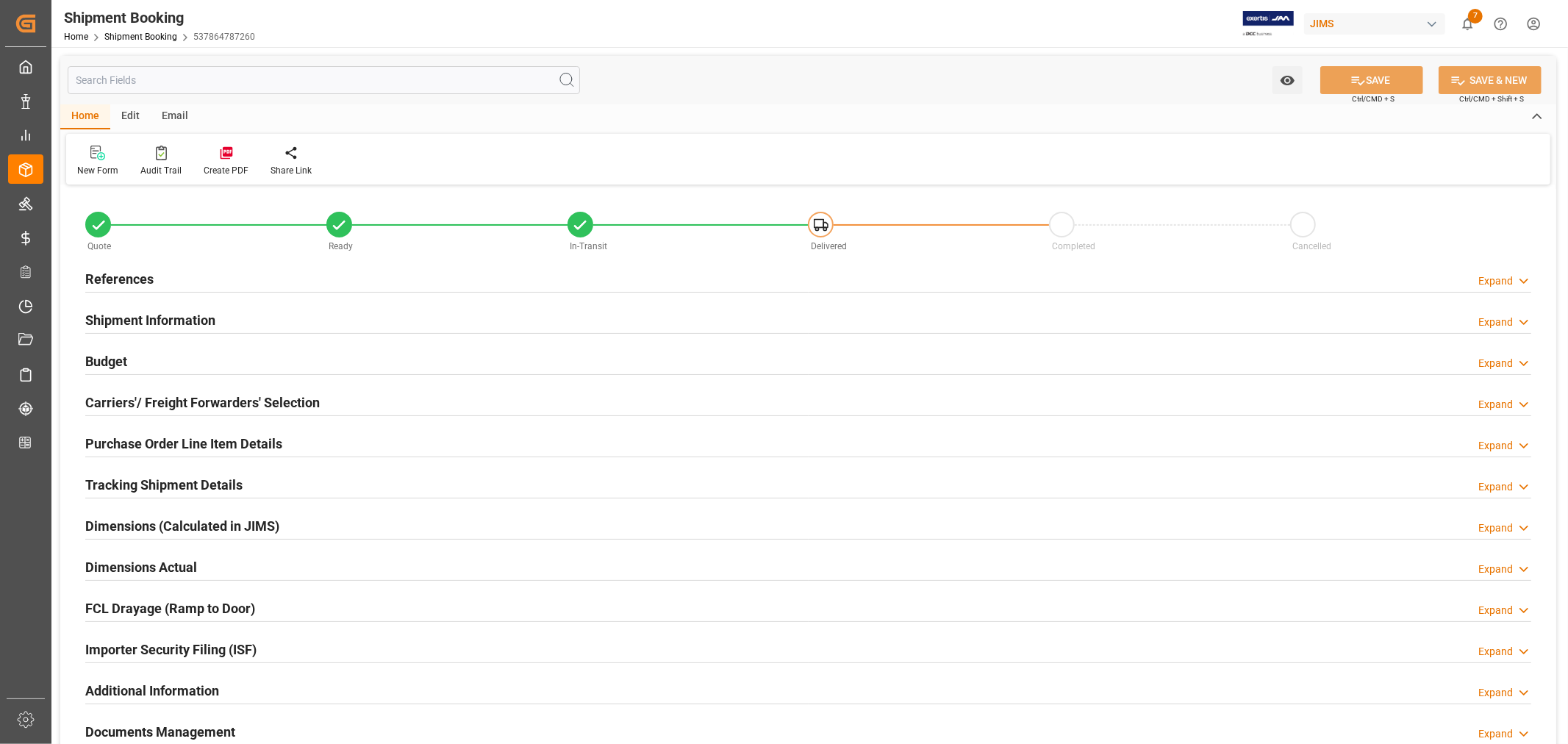
type input "48"
click at [175, 319] on h2 "Shipment Information" at bounding box center [150, 320] width 130 height 20
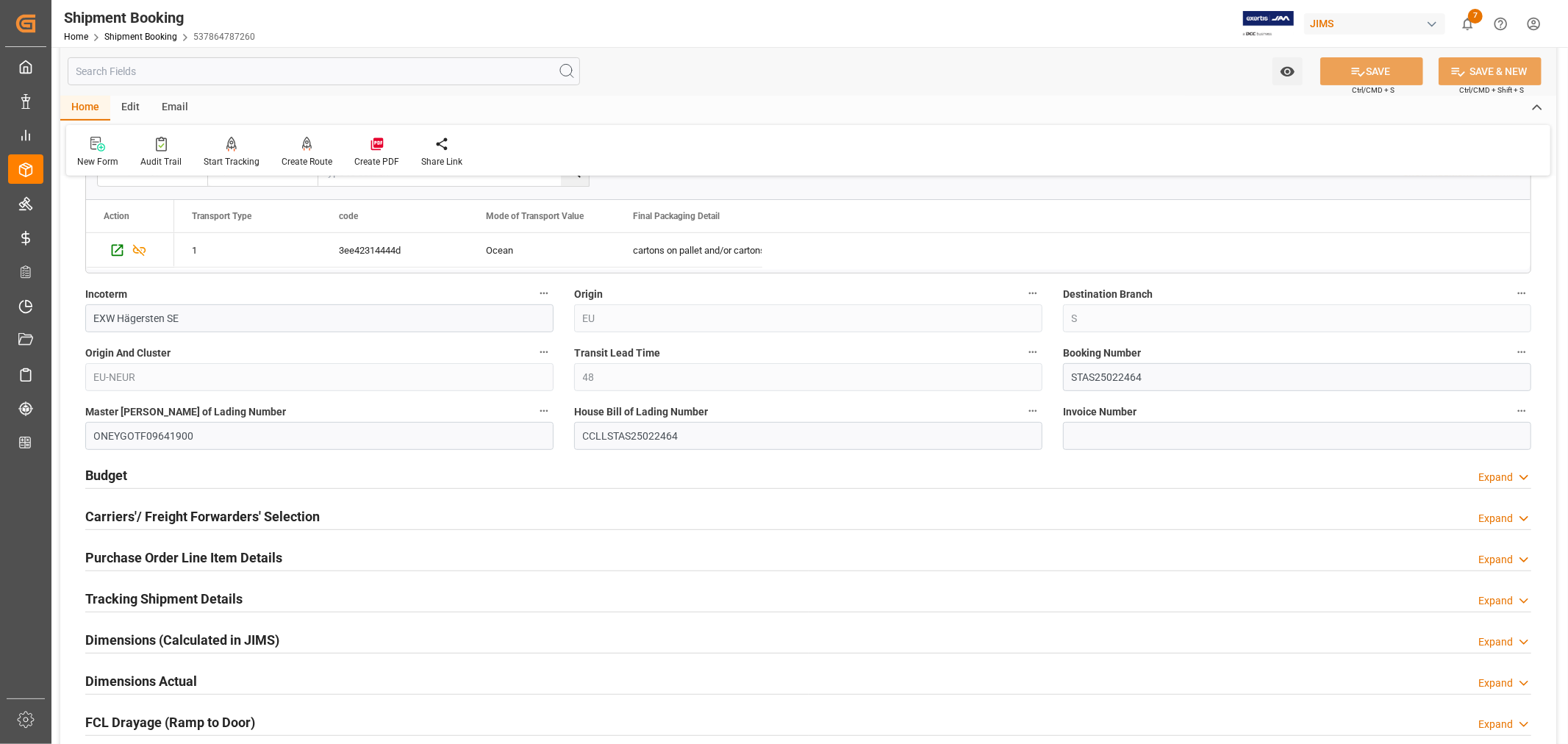
scroll to position [490, 0]
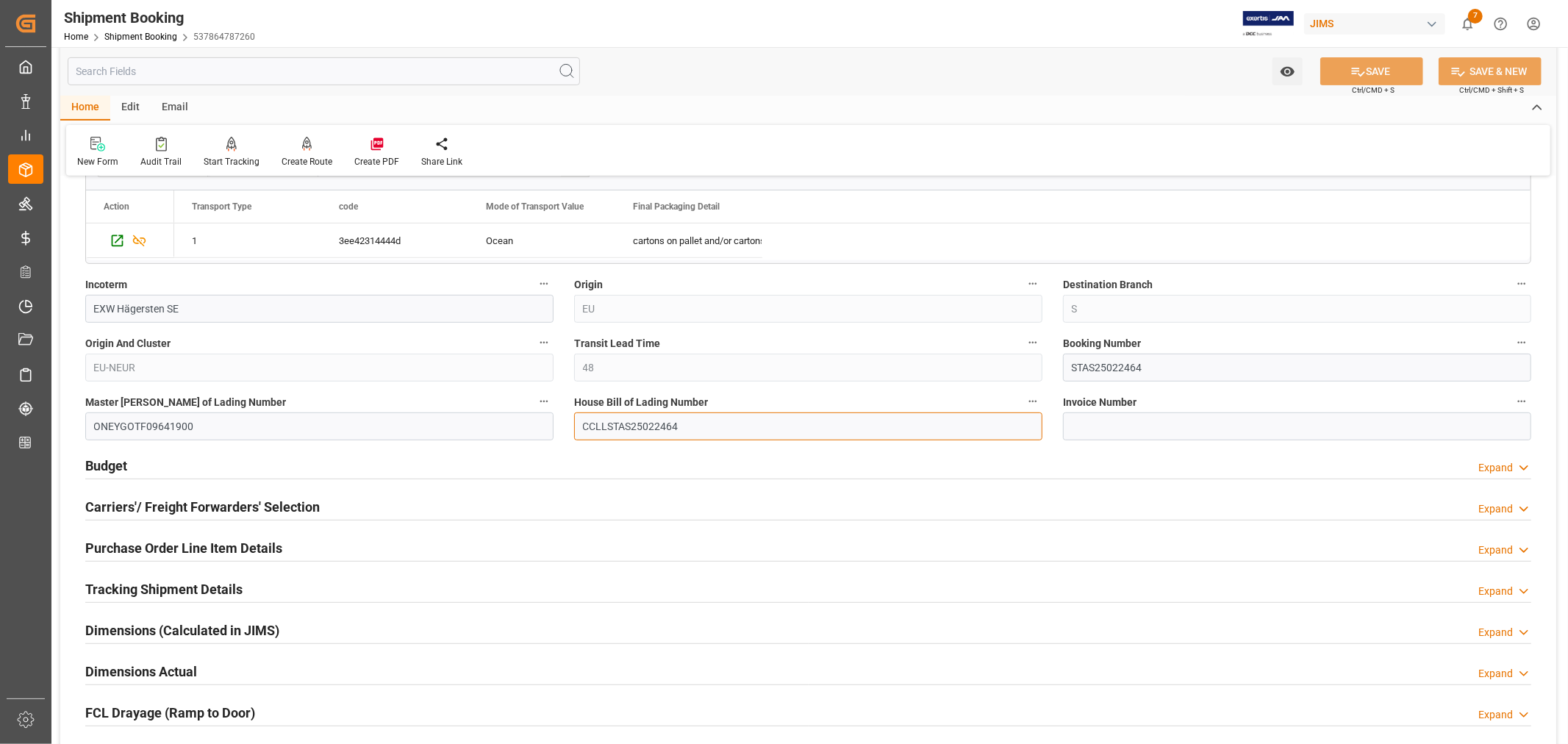
click at [625, 428] on input "CCLLSTAS25022464" at bounding box center [808, 426] width 468 height 28
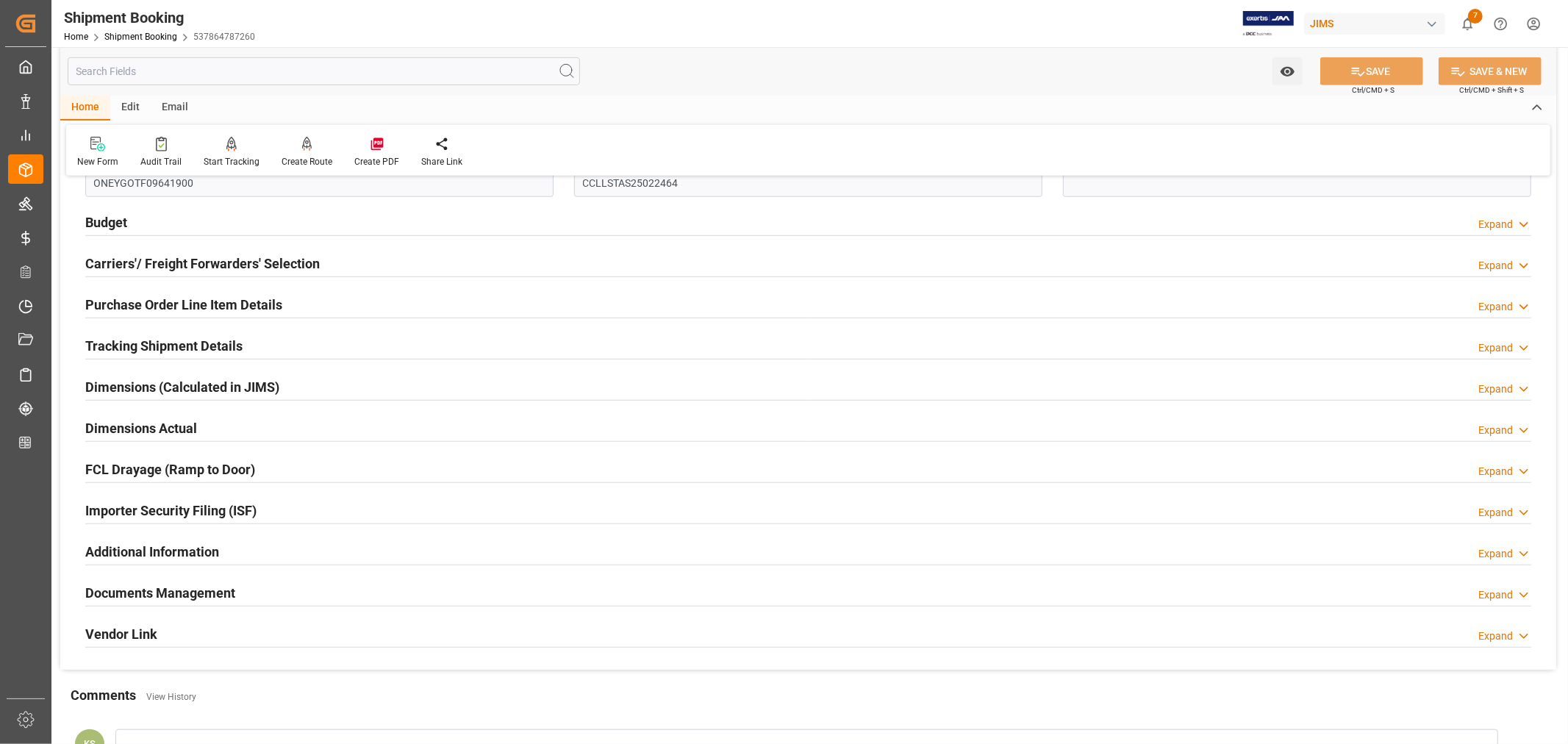
scroll to position [955, 0]
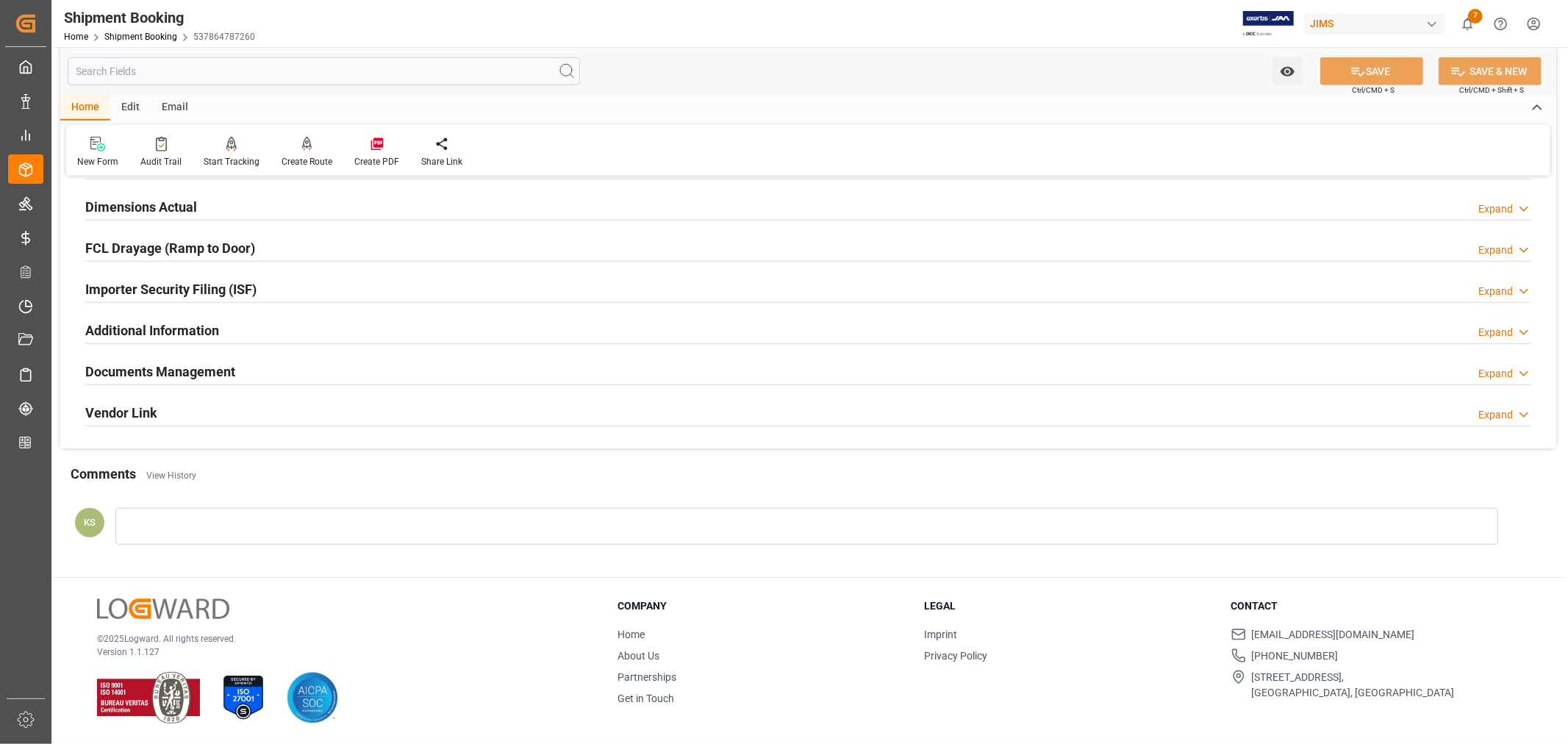
click at [257, 368] on div "Documents Management Expand" at bounding box center [808, 370] width 1446 height 28
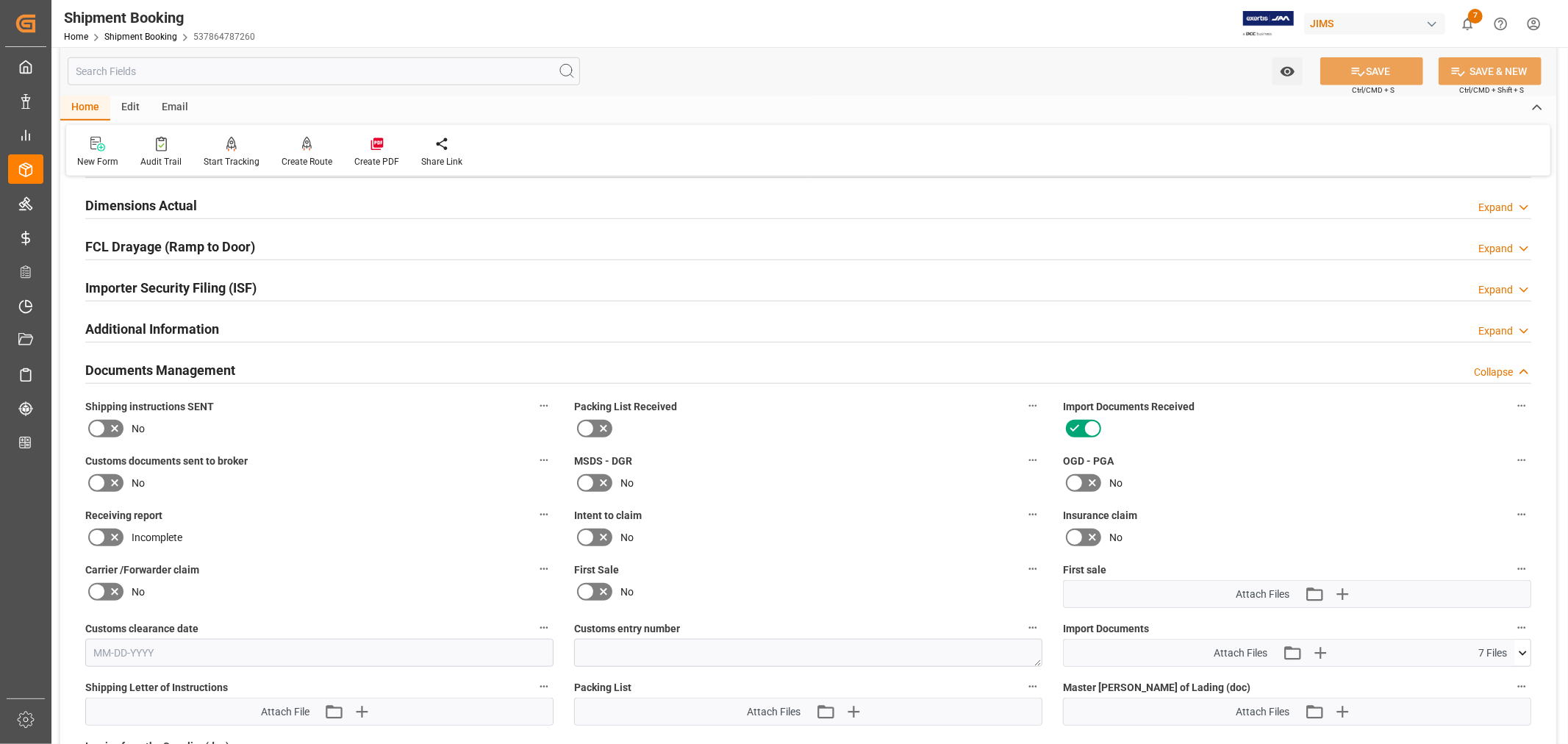
click at [257, 368] on div "Documents Management Collapse" at bounding box center [808, 369] width 1446 height 28
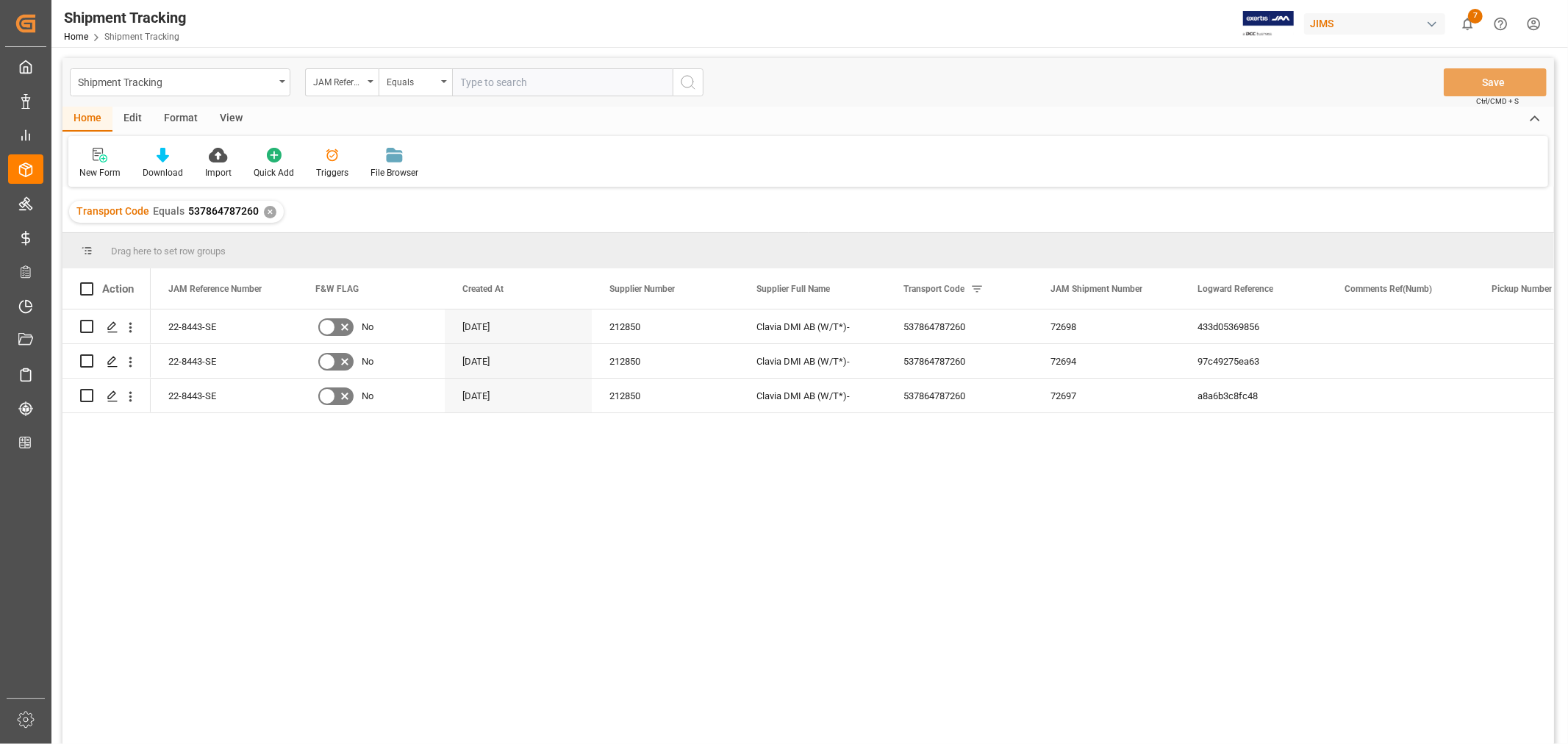
click at [236, 113] on div "View" at bounding box center [231, 119] width 45 height 25
click at [90, 167] on div "Default" at bounding box center [94, 173] width 29 height 14
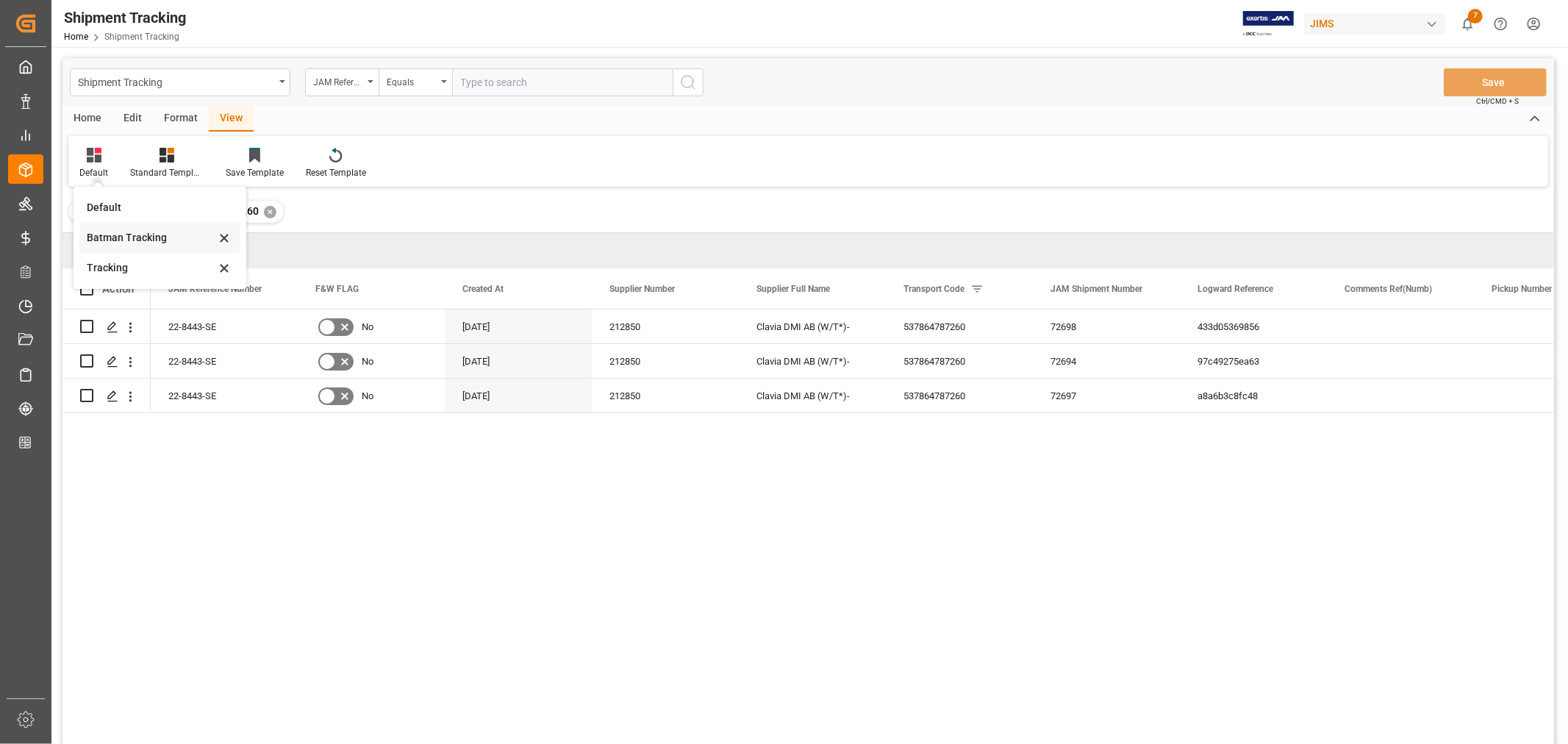
click at [155, 235] on div "Batman Tracking" at bounding box center [151, 238] width 129 height 15
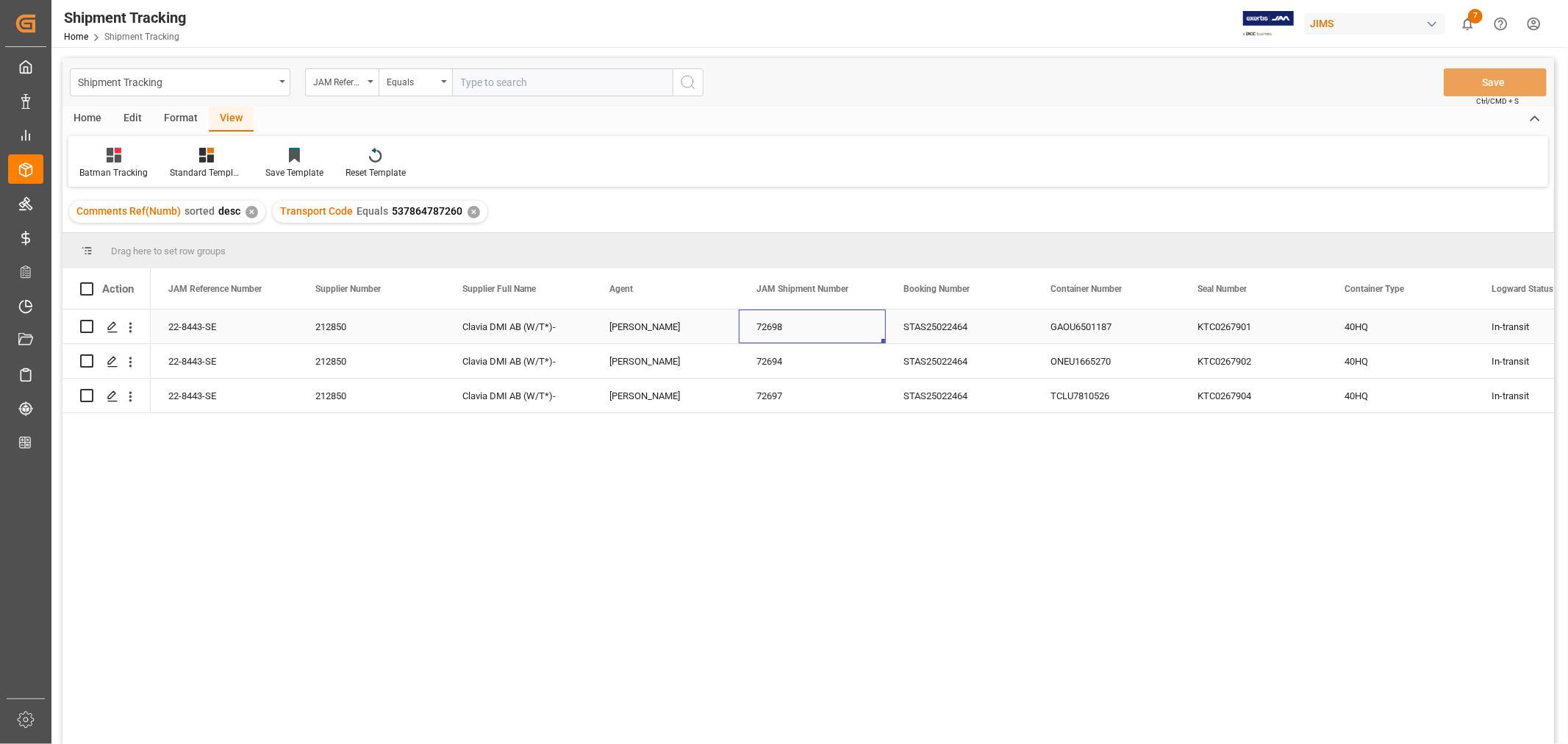
click at [863, 319] on div "72698" at bounding box center [812, 326] width 147 height 34
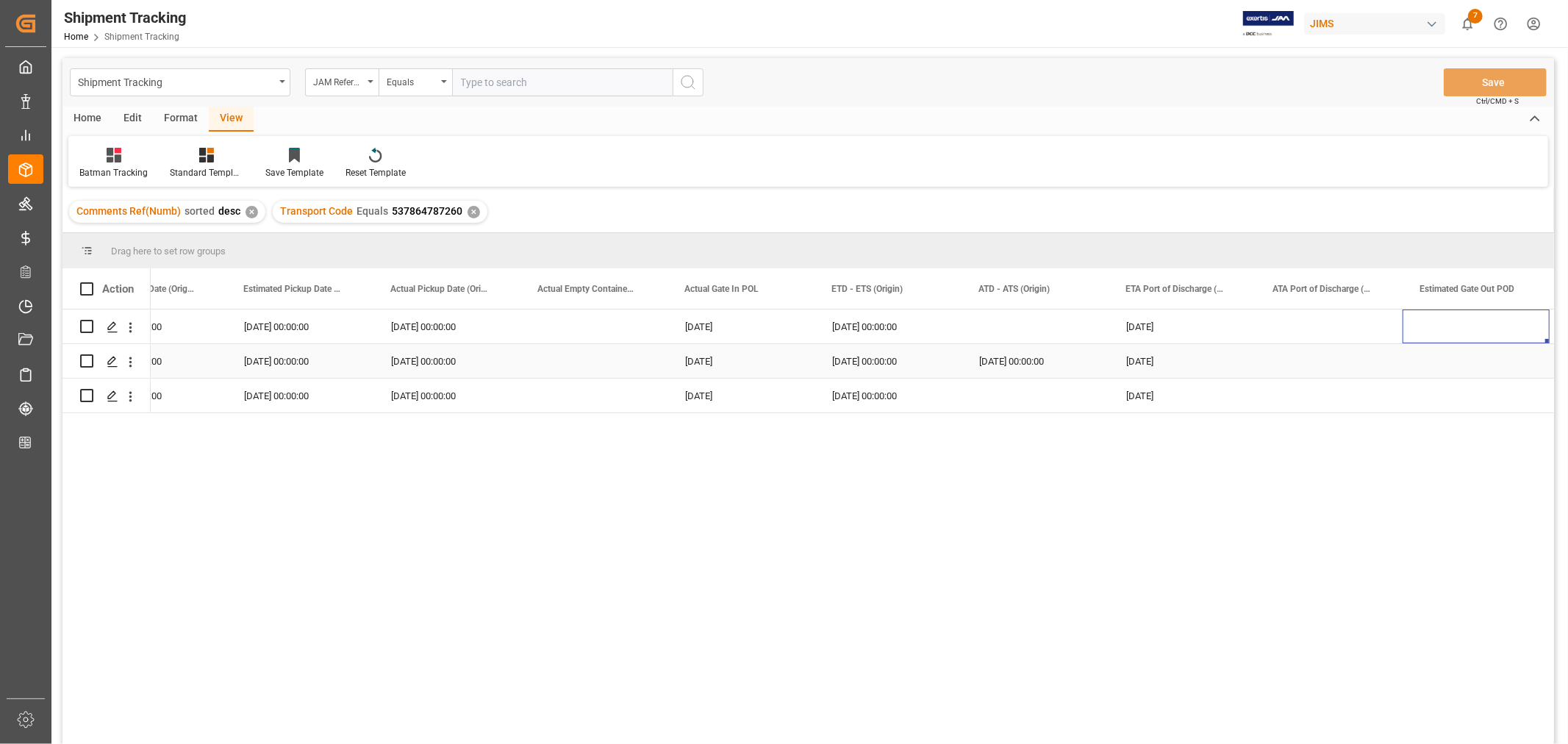
click at [1167, 355] on div "09-15-2025" at bounding box center [1182, 360] width 147 height 34
drag, startPoint x: 1251, startPoint y: 376, endPoint x: 1247, endPoint y: 397, distance: 21.4
click at [1039, 394] on div "Press SPACE to select this row." at bounding box center [1036, 395] width 147 height 34
click at [1042, 319] on div "Press SPACE to select this row." at bounding box center [1036, 326] width 147 height 34
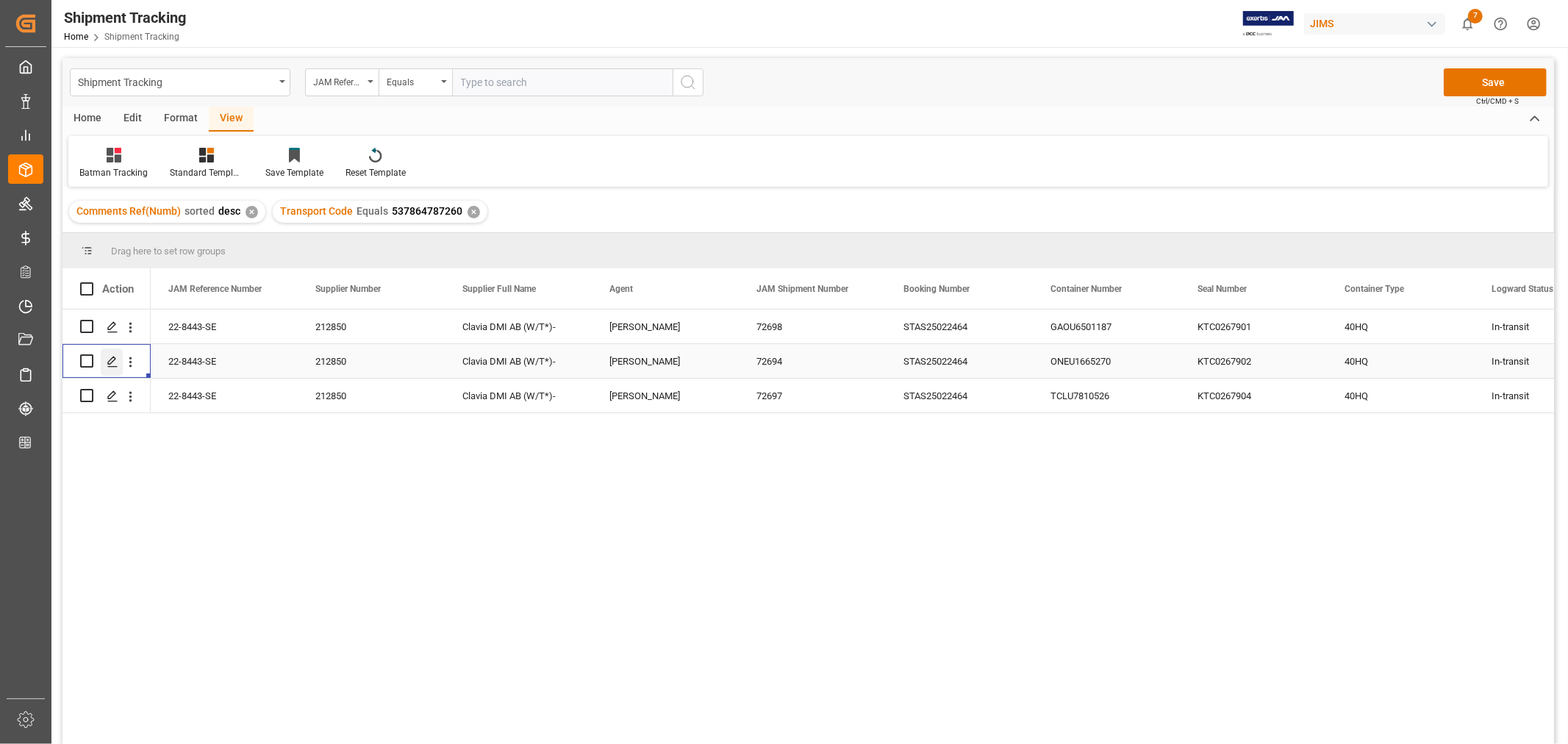
click at [113, 362] on icon "Press SPACE to select this row." at bounding box center [112, 362] width 12 height 12
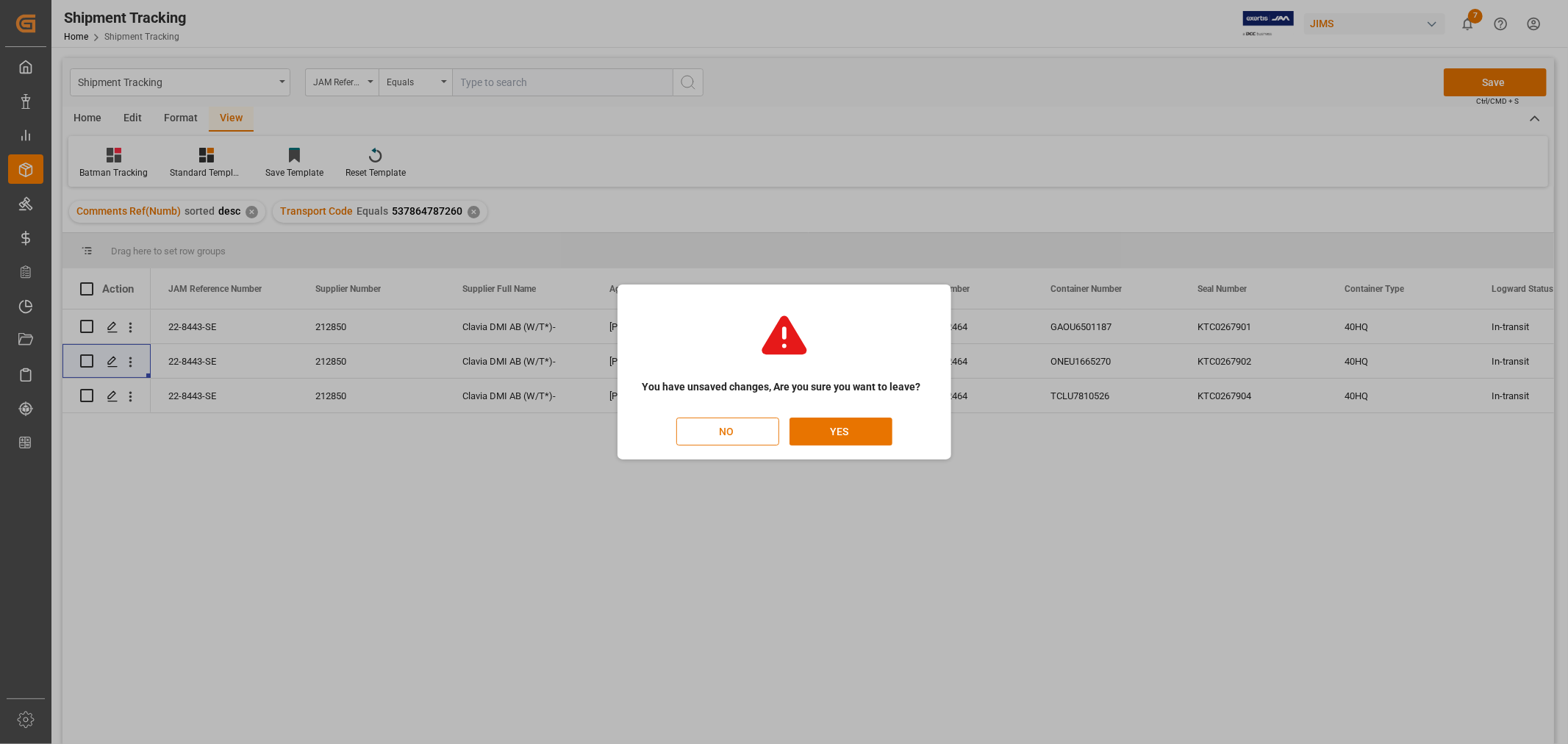
click at [730, 433] on button "NO" at bounding box center [728, 431] width 103 height 28
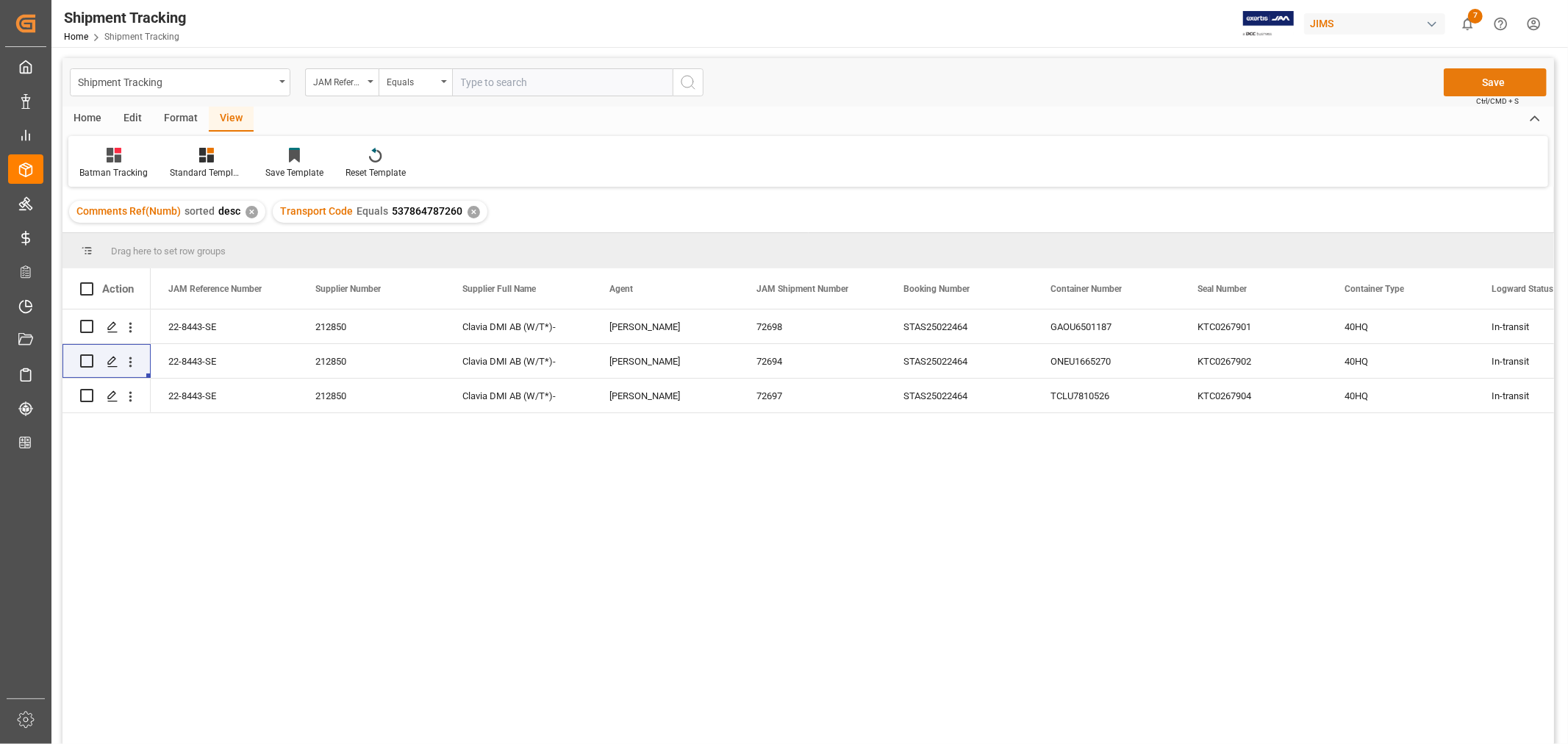
click at [1496, 79] on button "Save" at bounding box center [1495, 82] width 103 height 28
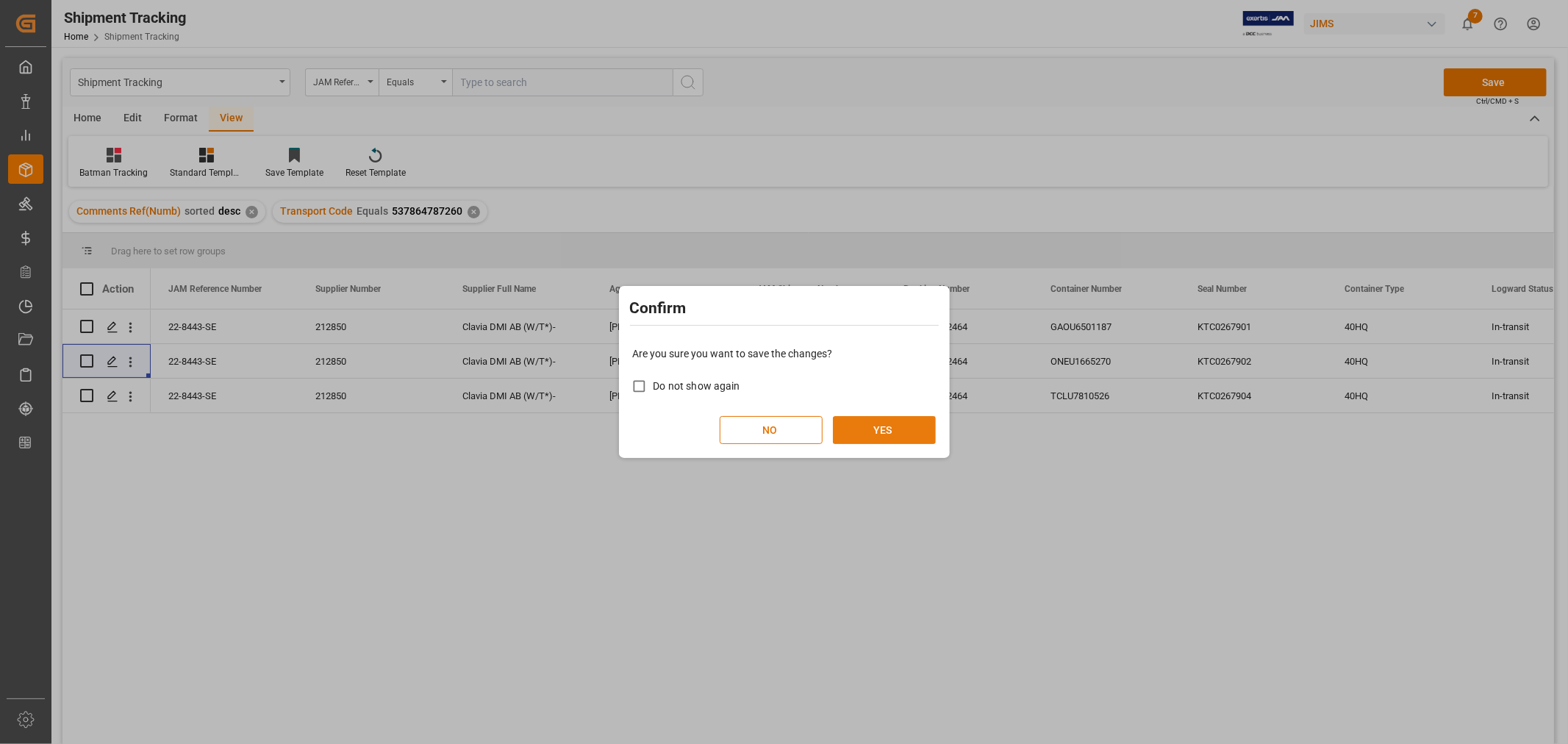
click at [885, 432] on button "YES" at bounding box center [885, 430] width 103 height 28
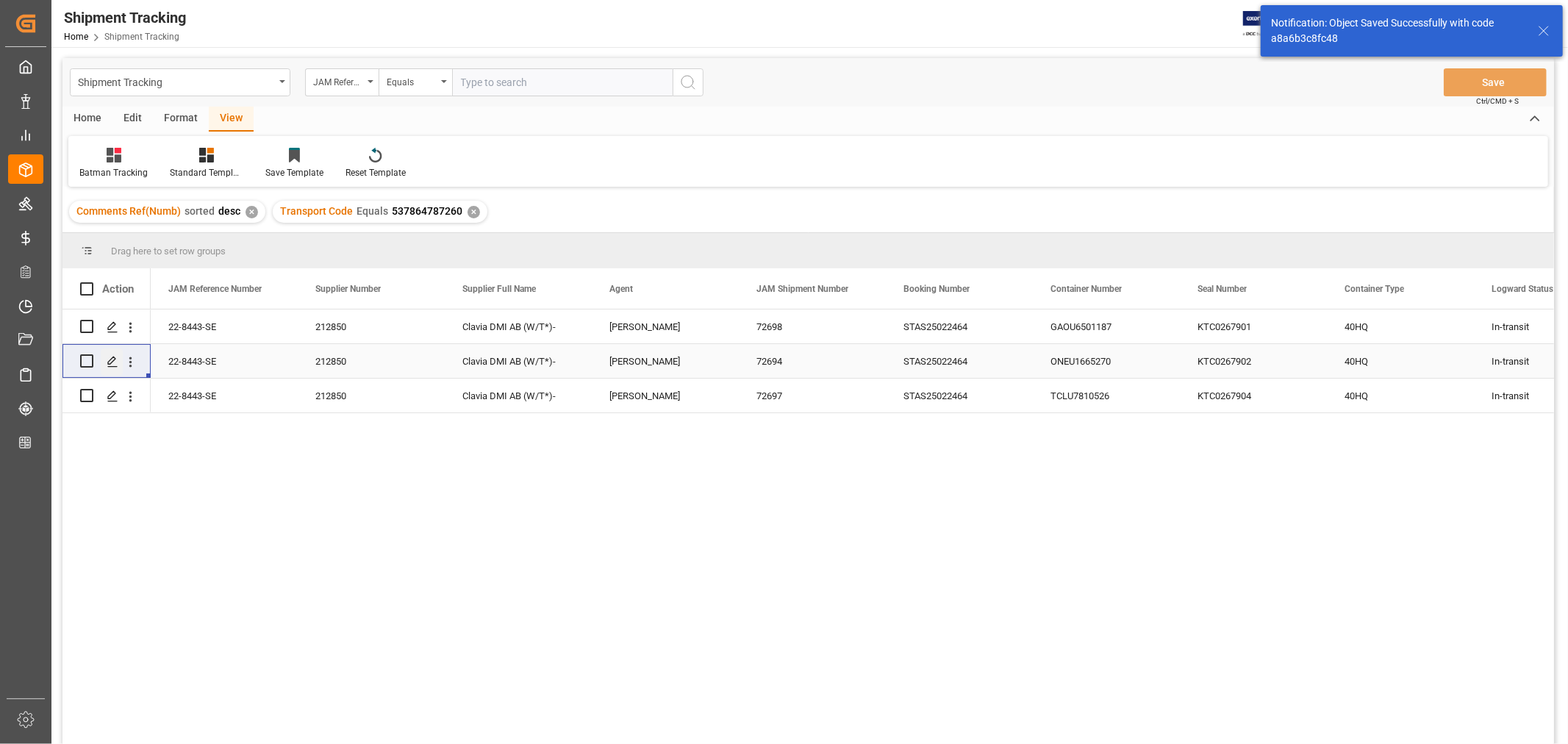
click at [110, 362] on icon "Press SPACE to select this row." at bounding box center [112, 362] width 12 height 12
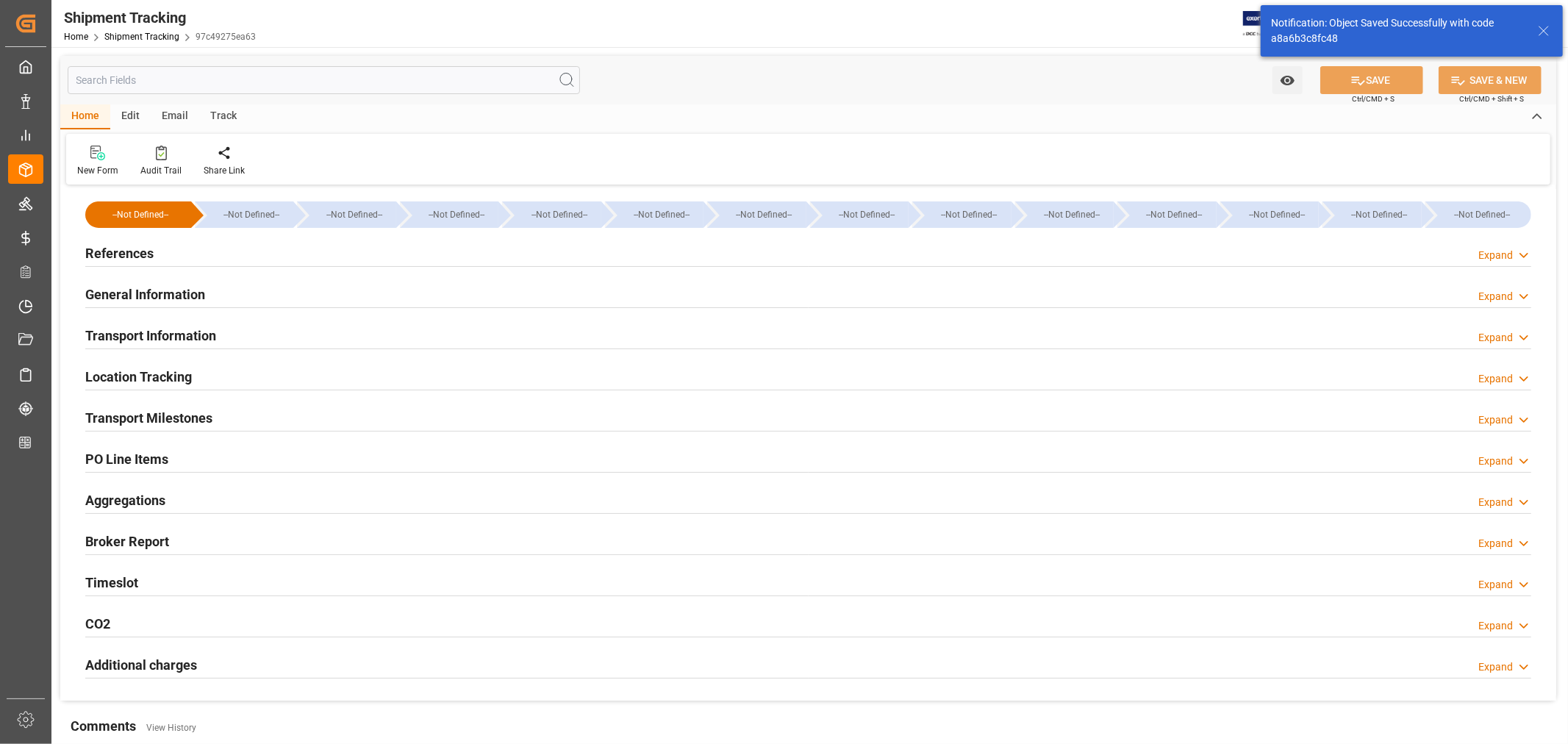
type input "08-07-2025 00:00"
type input "08-08-2025 00:00"
type input "08-08-2025"
type input "08-29-2025 00:00"
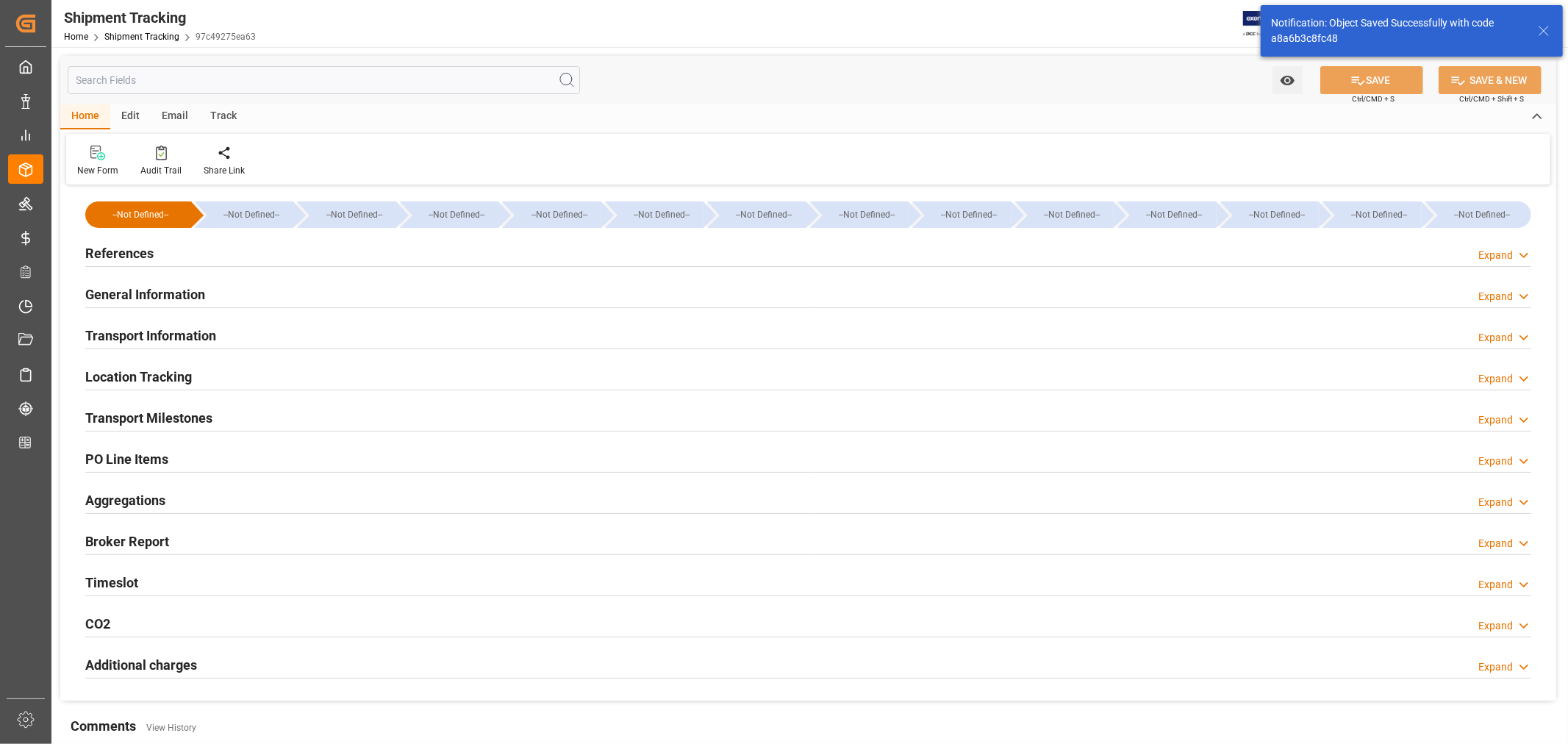
type input "08-29-2025 00:00"
type input "09-15-2025"
type input "09-24-2025 00:00"
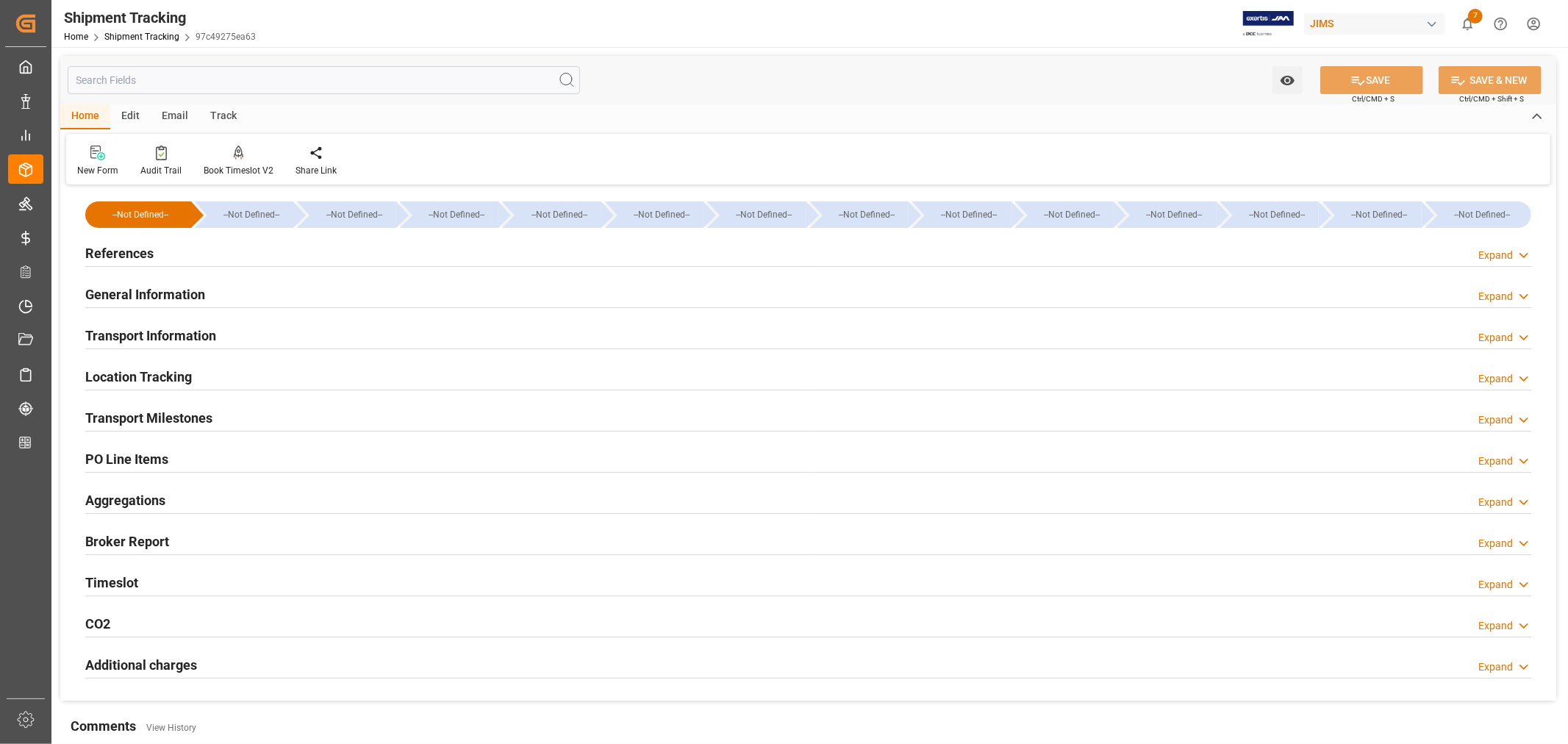
click at [185, 414] on h2 "Transport Milestones" at bounding box center [148, 418] width 127 height 20
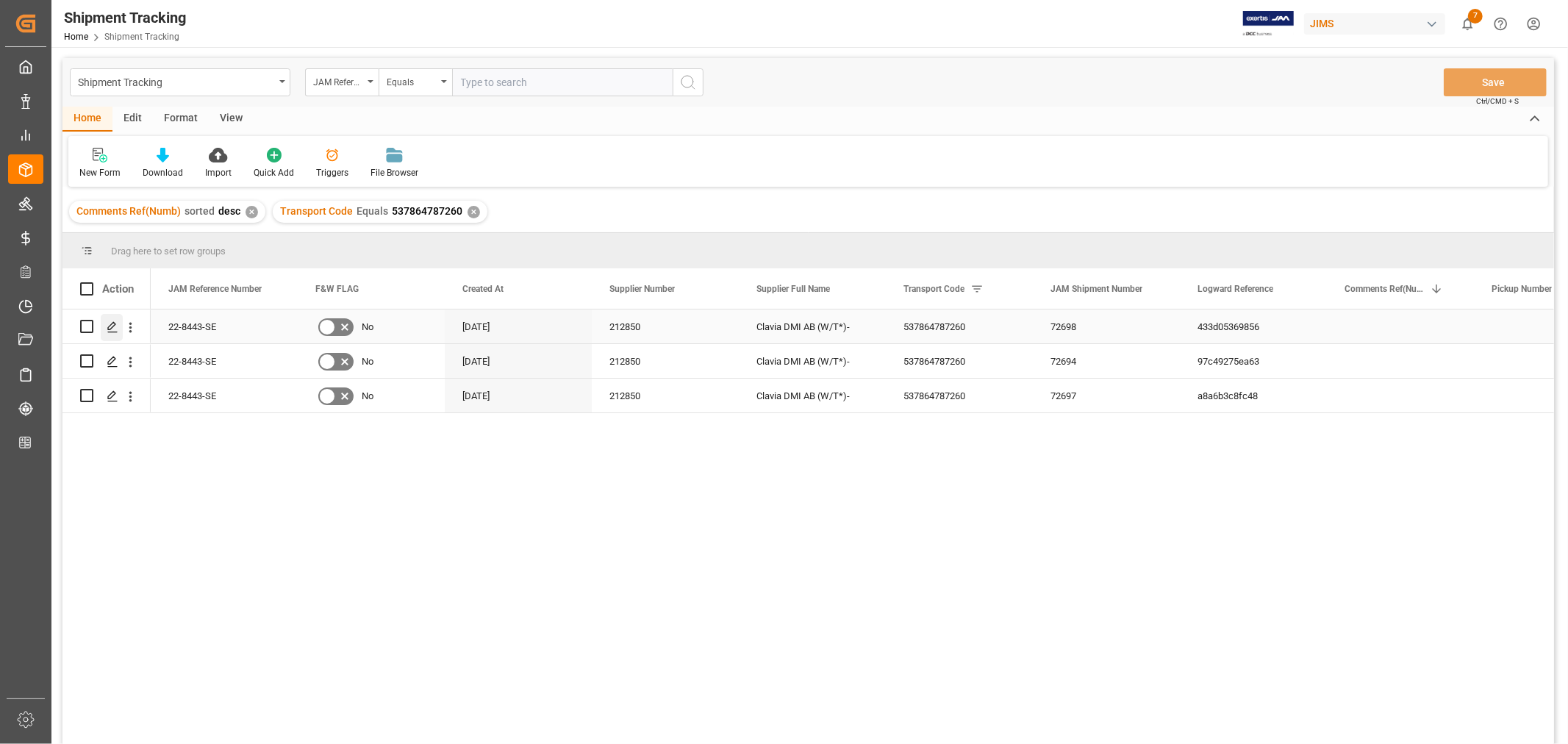
click at [113, 326] on polygon "Press SPACE to select this row." at bounding box center [112, 326] width 8 height 8
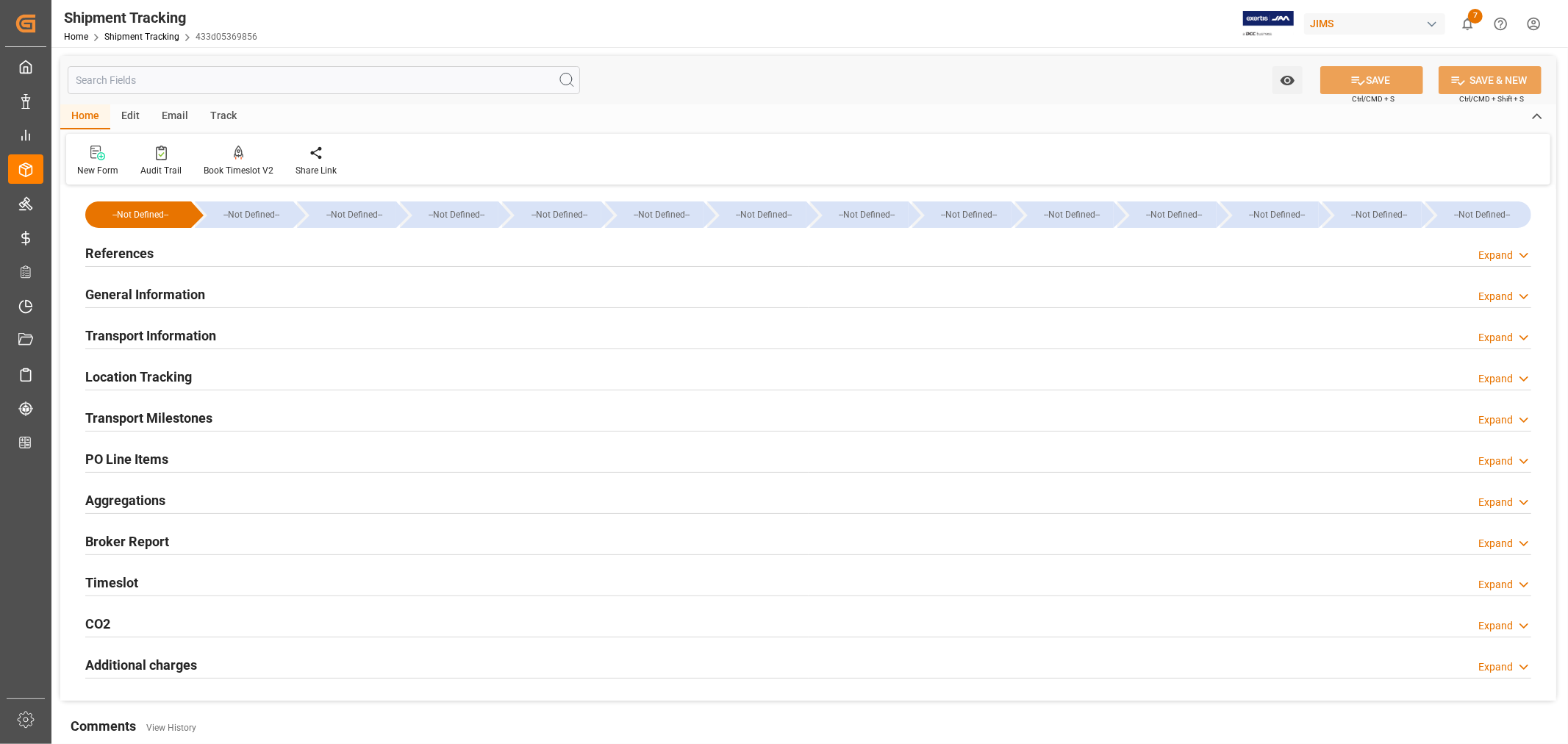
type input "08-07-2025 00:00"
type input "08-08-2025 00:00"
type input "08-08-2025"
type input "08-13-2025 00:00"
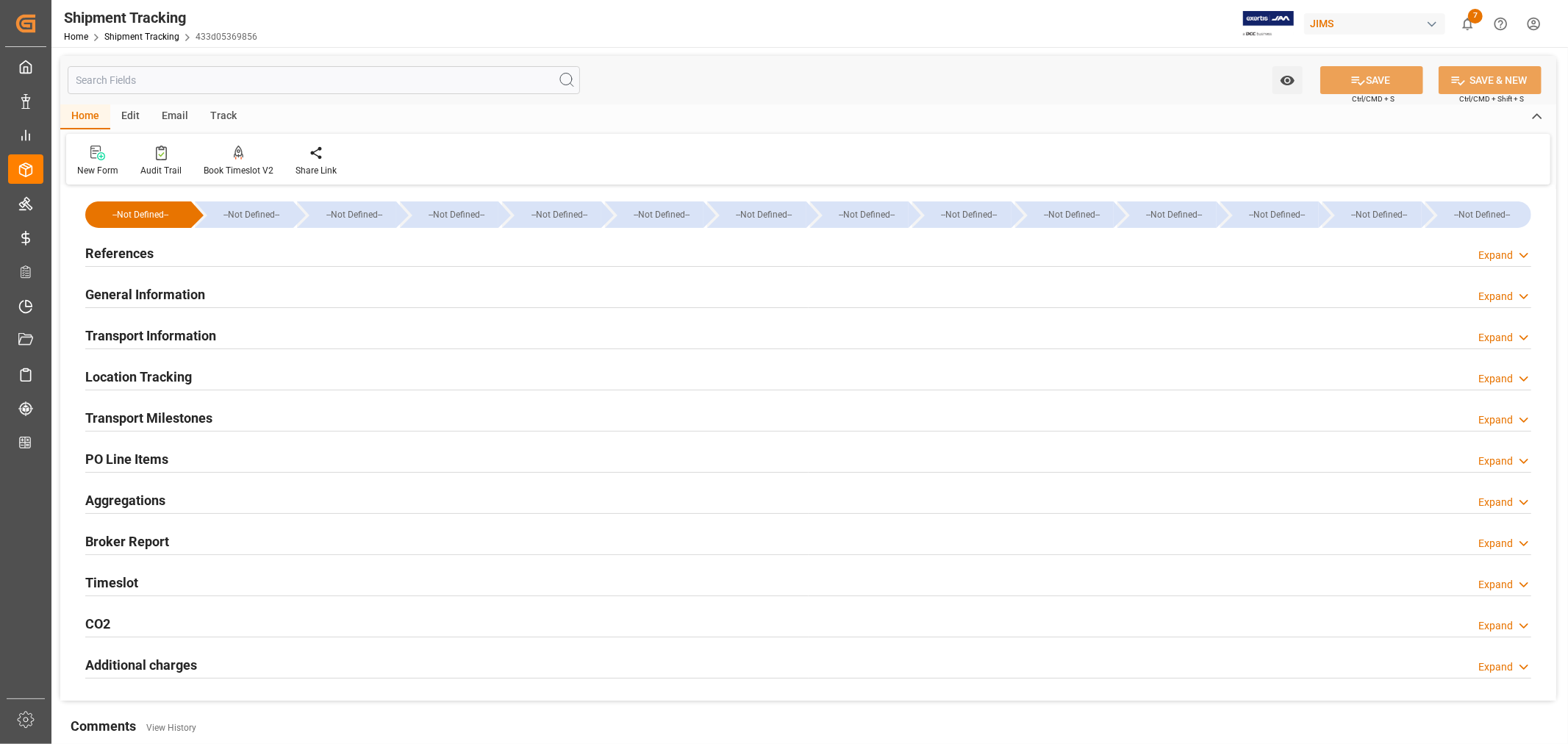
type input "09-15-2025"
type input "09-24-2025 00:00"
click at [188, 423] on h2 "Transport Milestones" at bounding box center [148, 418] width 127 height 20
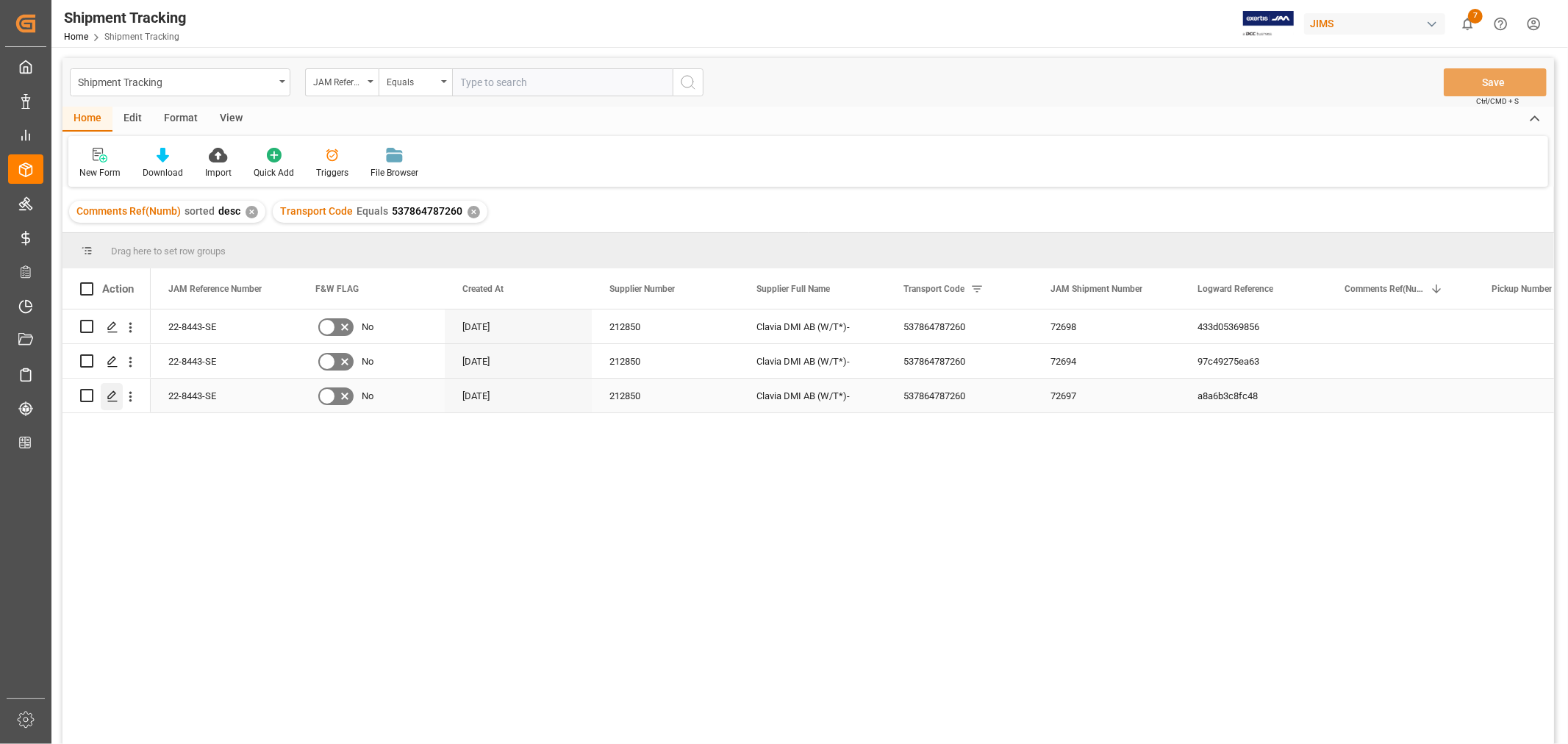
click at [118, 393] on div "Press SPACE to select this row." at bounding box center [111, 397] width 22 height 27
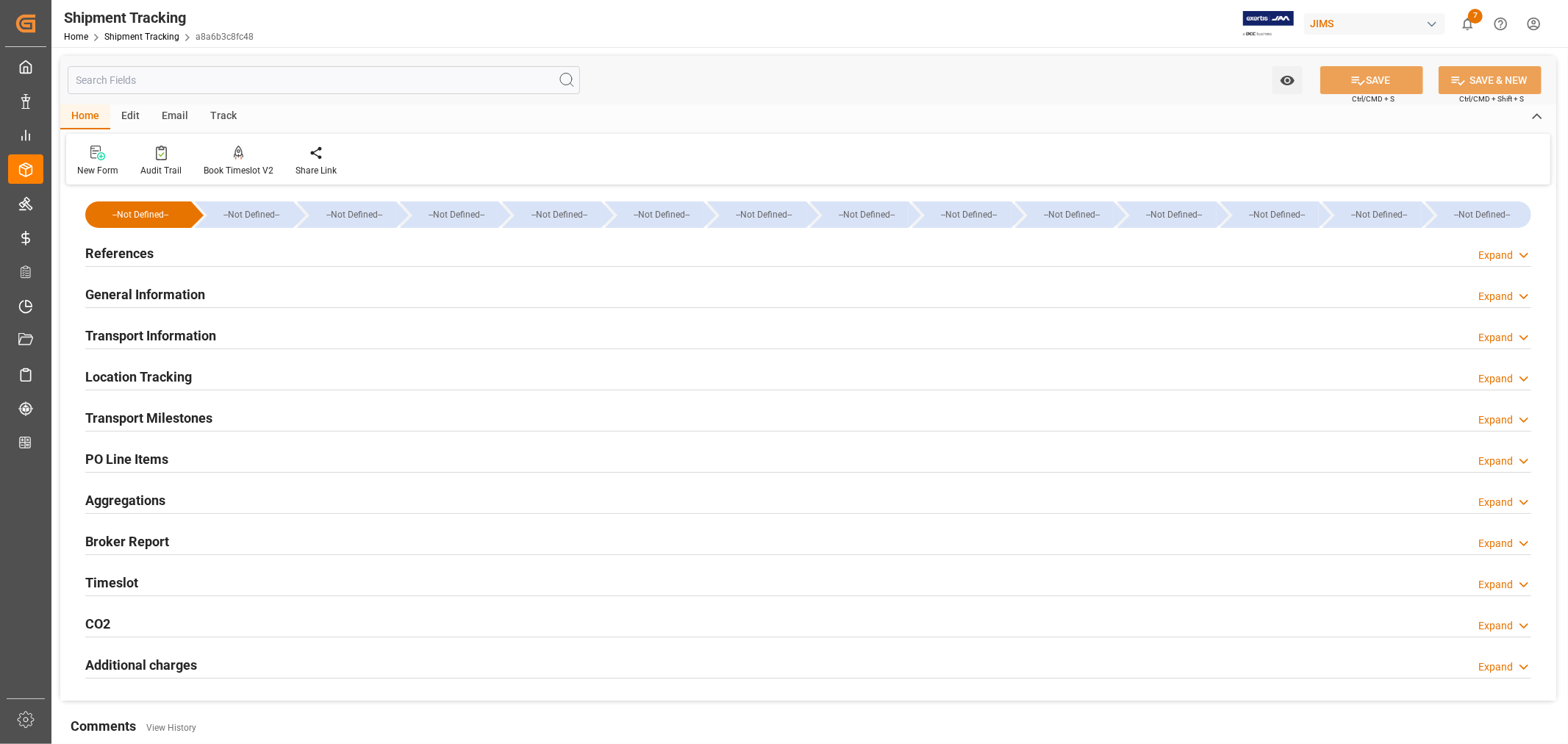
type input "08-07-2025 00:00"
type input "08-08-2025 00:00"
type input "08-08-2025"
type input "[DATE] 00:00"
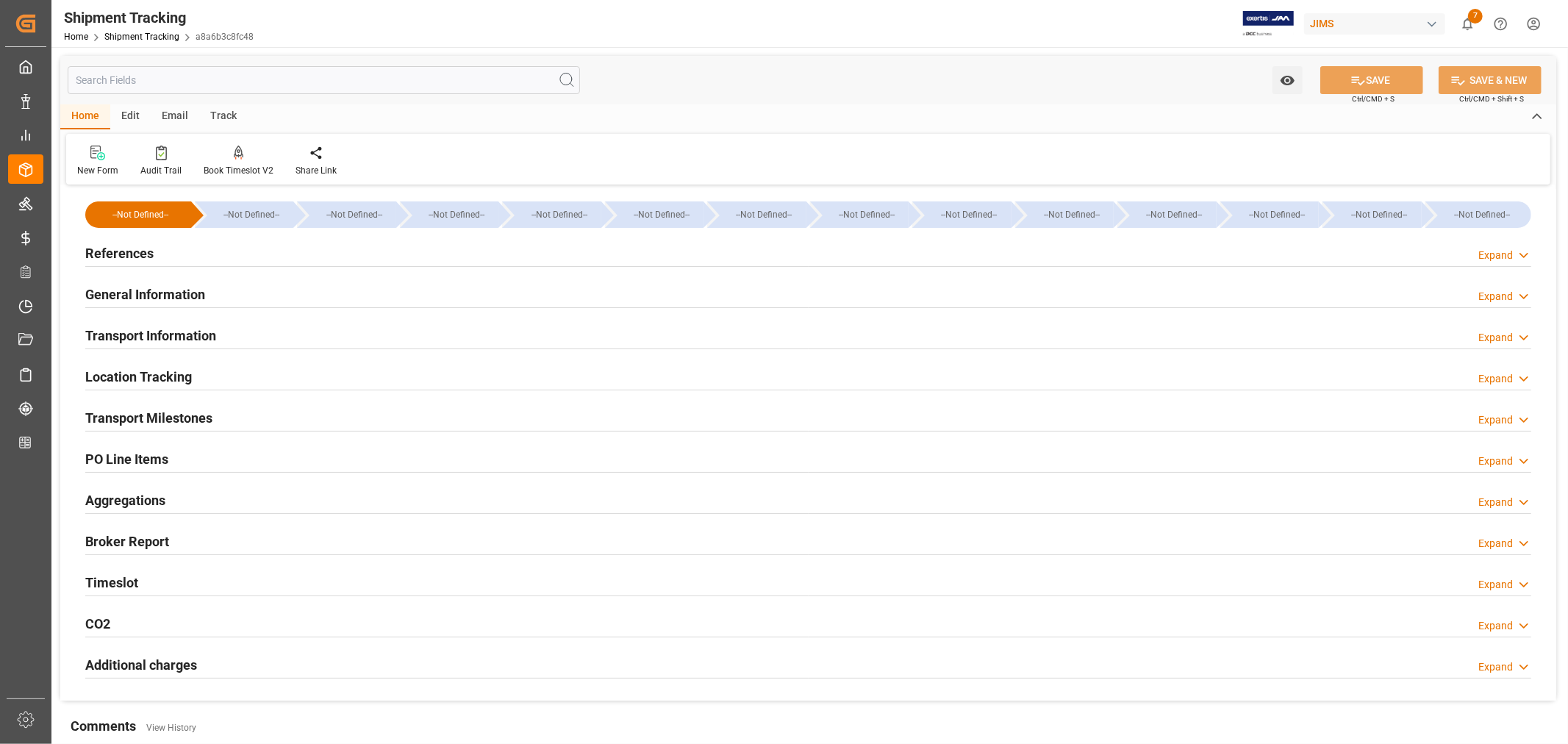
type input "09-15-2025"
type input "09-24-2025 00:00"
click at [197, 424] on h2 "Transport Milestones" at bounding box center [148, 418] width 127 height 20
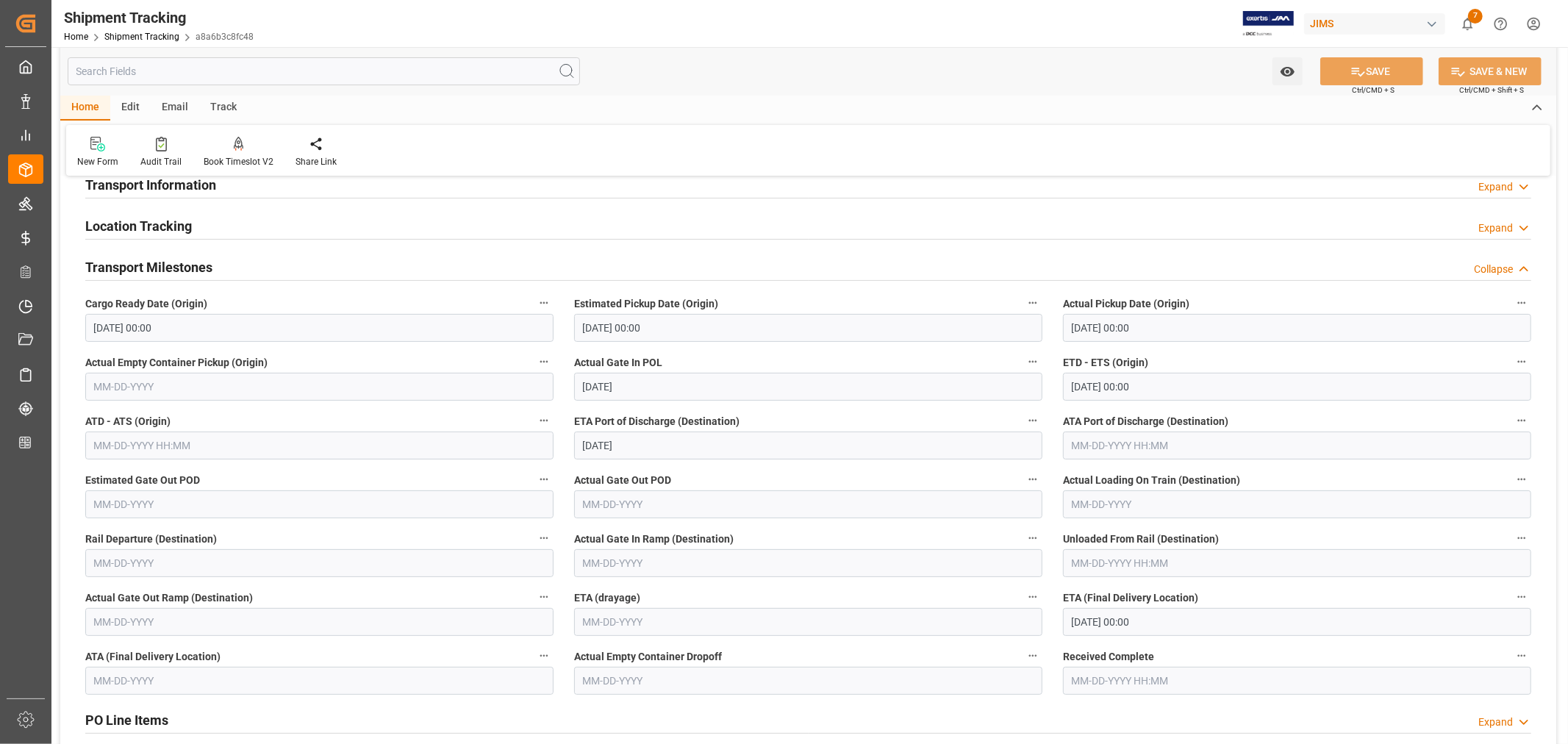
scroll to position [164, 0]
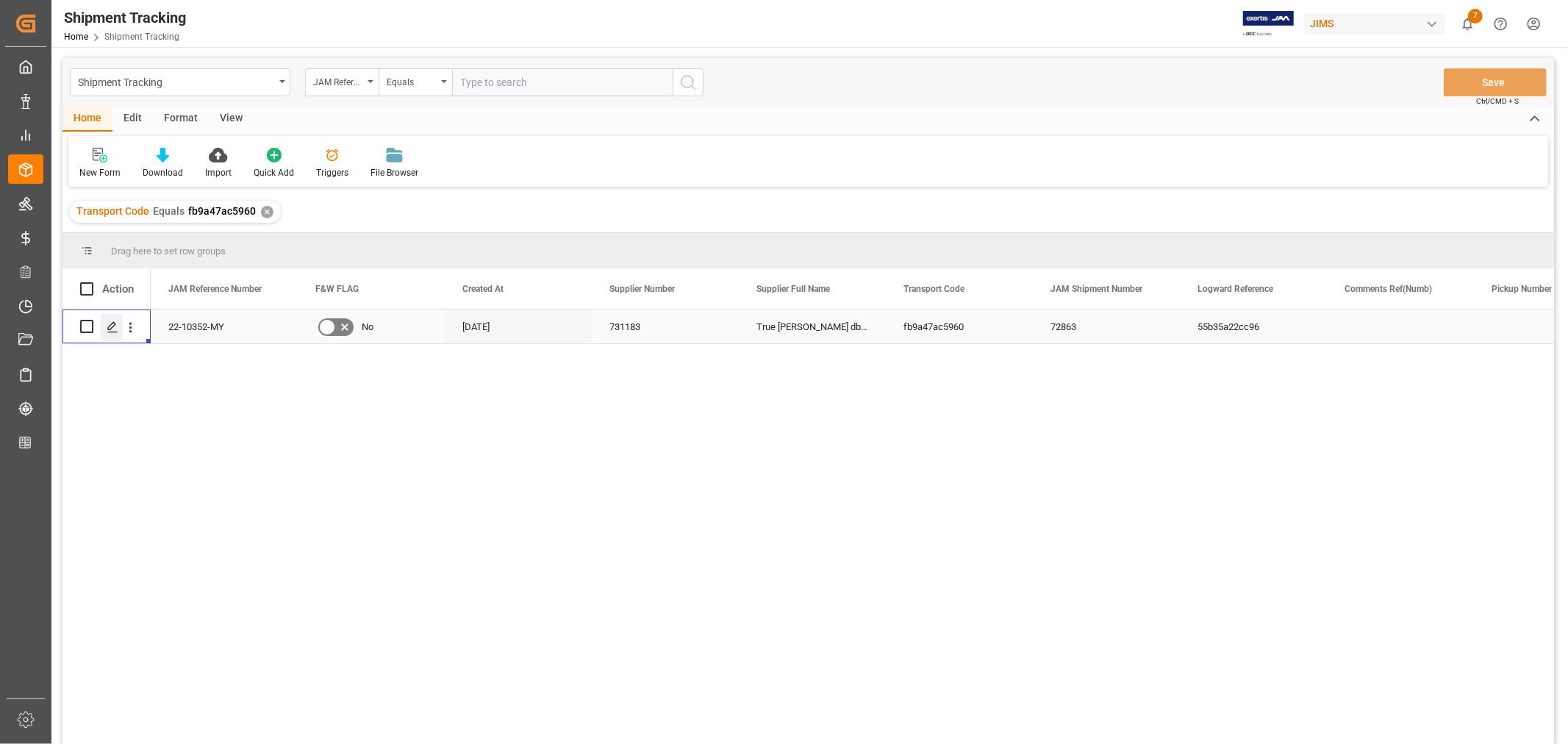
click at [111, 329] on icon "Press SPACE to select this row." at bounding box center [112, 327] width 12 height 12
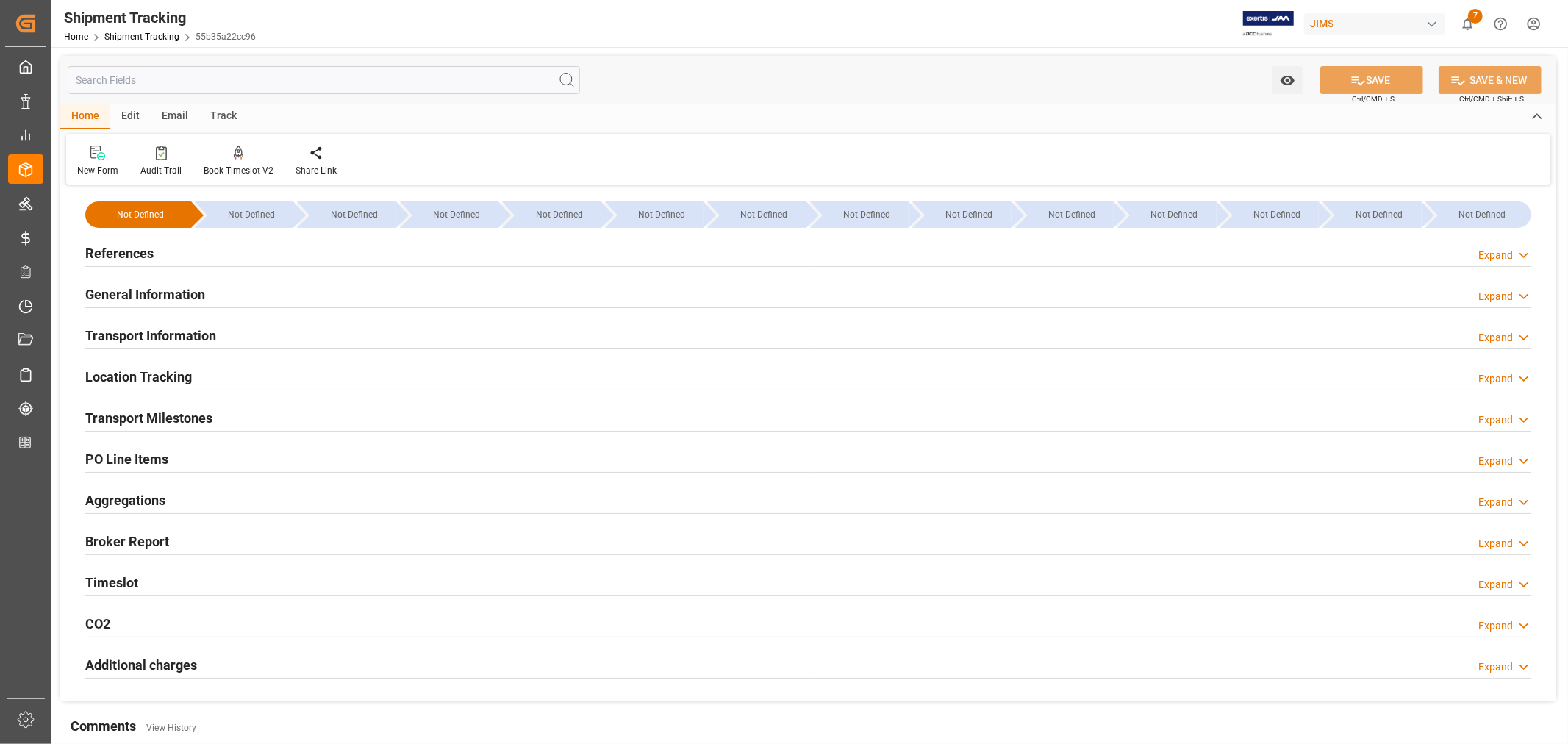
type input "[DATE] 00:00"
type input "[DATE]"
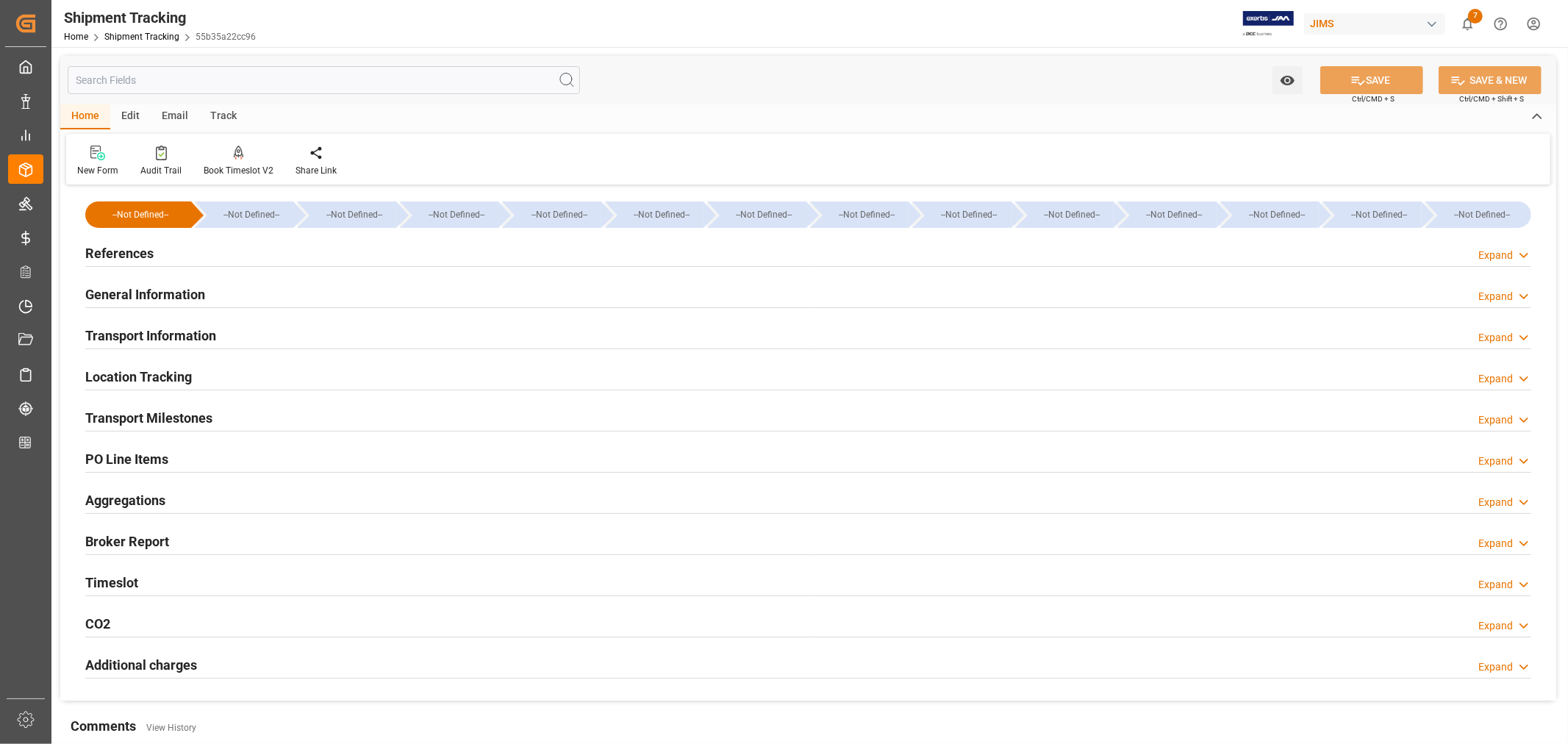
type input "[DATE] 00:00"
type input "[DATE] 23:35"
type input "[DATE]"
type input "[DATE] 00:00"
click at [182, 420] on h2 "Transport Milestones" at bounding box center [148, 418] width 127 height 20
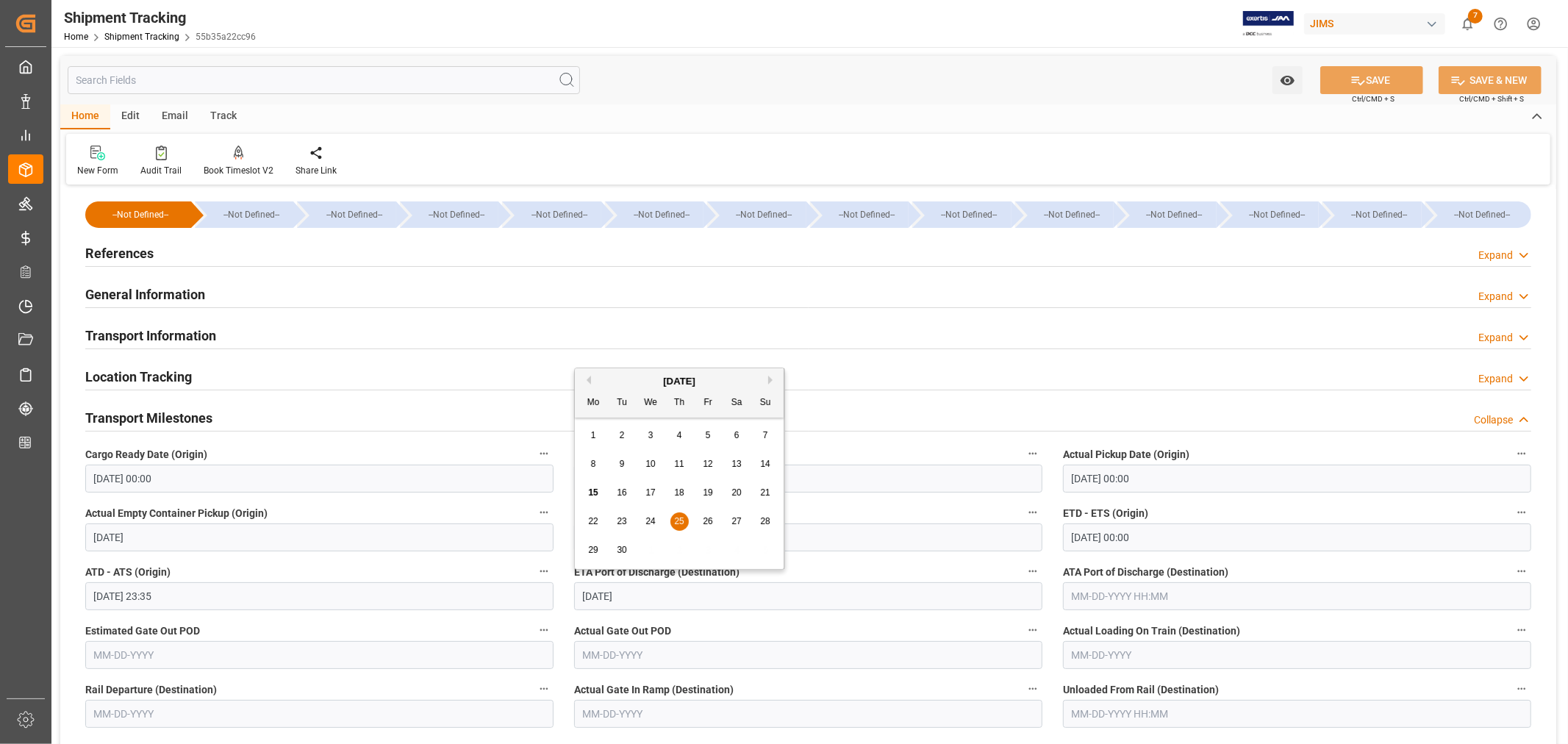
click at [641, 598] on input "[DATE]" at bounding box center [808, 596] width 468 height 28
click at [704, 519] on span "26" at bounding box center [708, 521] width 10 height 11
type input "[DATE]"
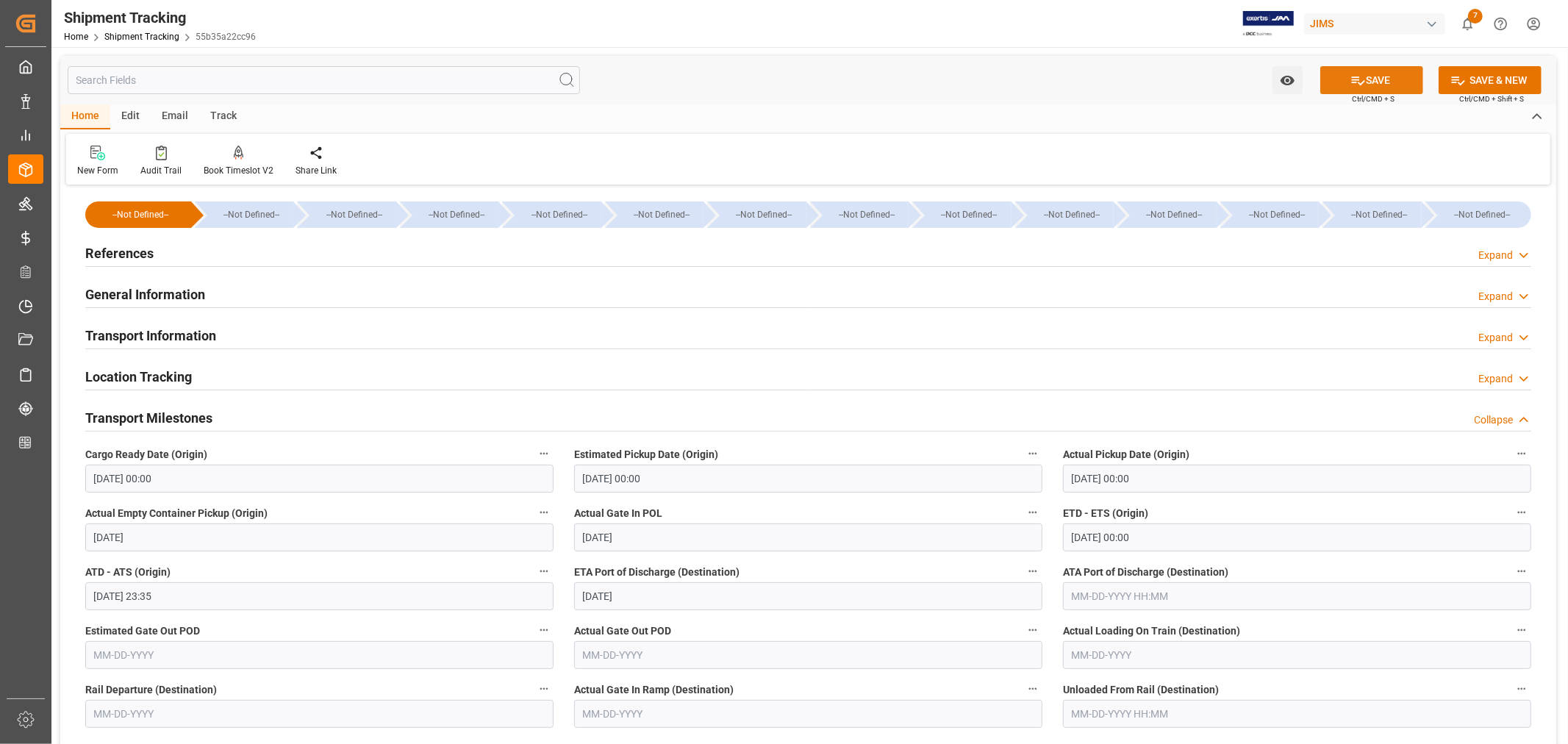
click at [1373, 78] on button "SAVE" at bounding box center [1372, 79] width 103 height 28
